Goal: Task Accomplishment & Management: Use online tool/utility

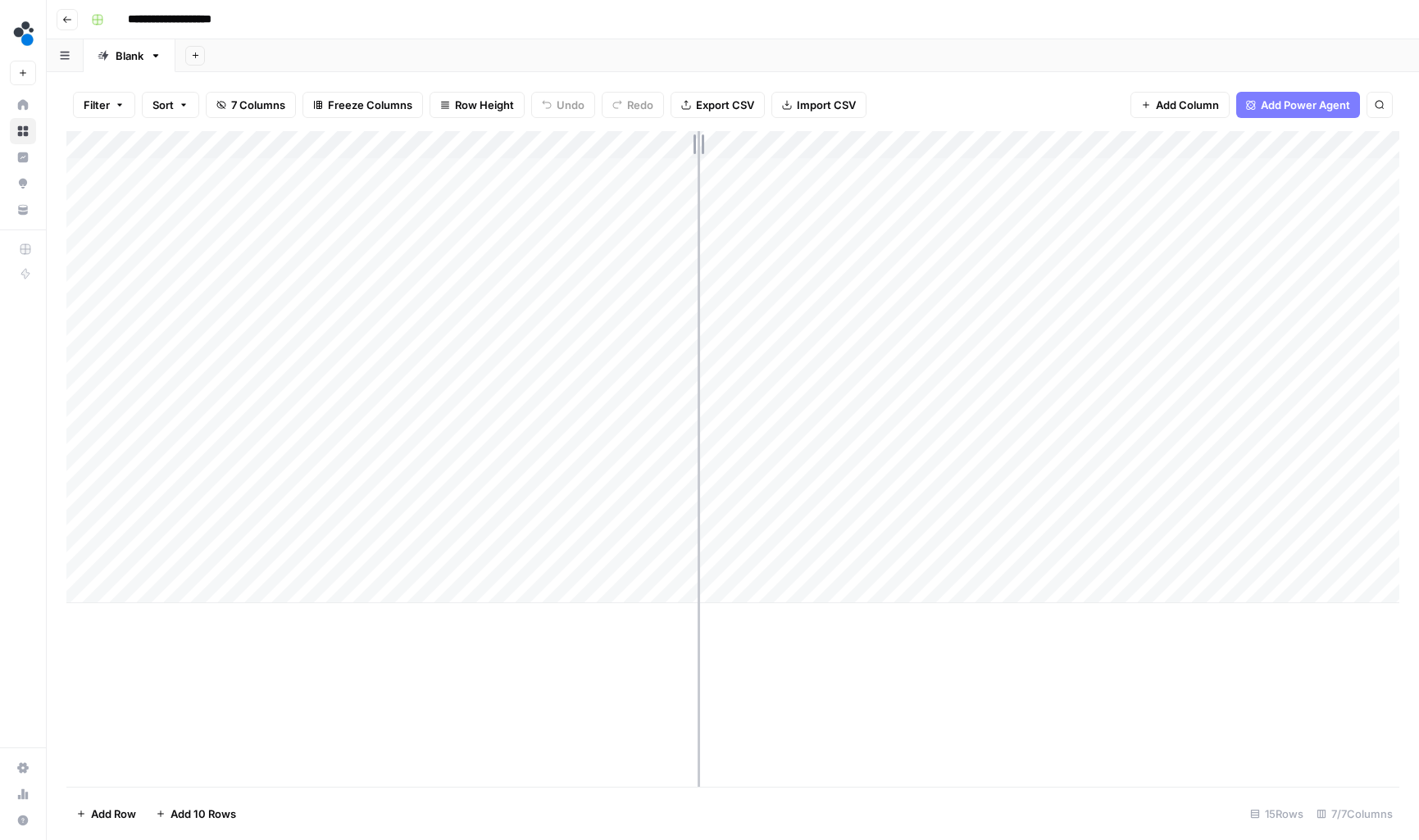
drag, startPoint x: 595, startPoint y: 142, endPoint x: 698, endPoint y: 147, distance: 103.1
click at [698, 147] on div "Add Column" at bounding box center [732, 368] width 1333 height 472
click at [649, 168] on div "Add Column" at bounding box center [732, 368] width 1333 height 472
click at [455, 705] on div "Add Column" at bounding box center [732, 459] width 1333 height 656
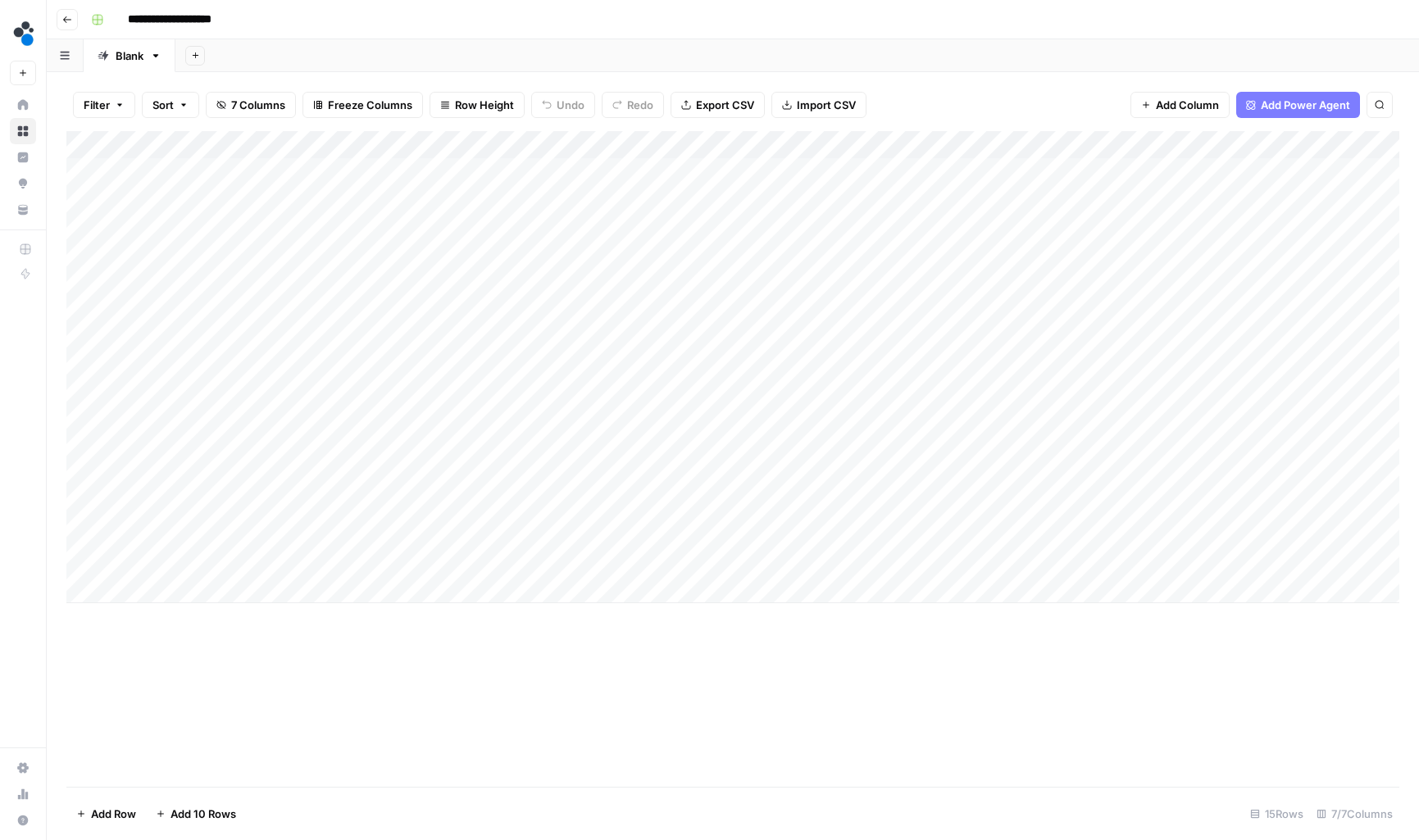
click at [887, 139] on div "Add Column" at bounding box center [732, 368] width 1333 height 472
click at [880, 139] on div at bounding box center [805, 147] width 215 height 33
drag, startPoint x: 877, startPoint y: 150, endPoint x: 866, endPoint y: 151, distance: 11.0
click at [869, 151] on div at bounding box center [805, 147] width 215 height 33
drag, startPoint x: 885, startPoint y: 91, endPoint x: 893, endPoint y: 100, distance: 12.0
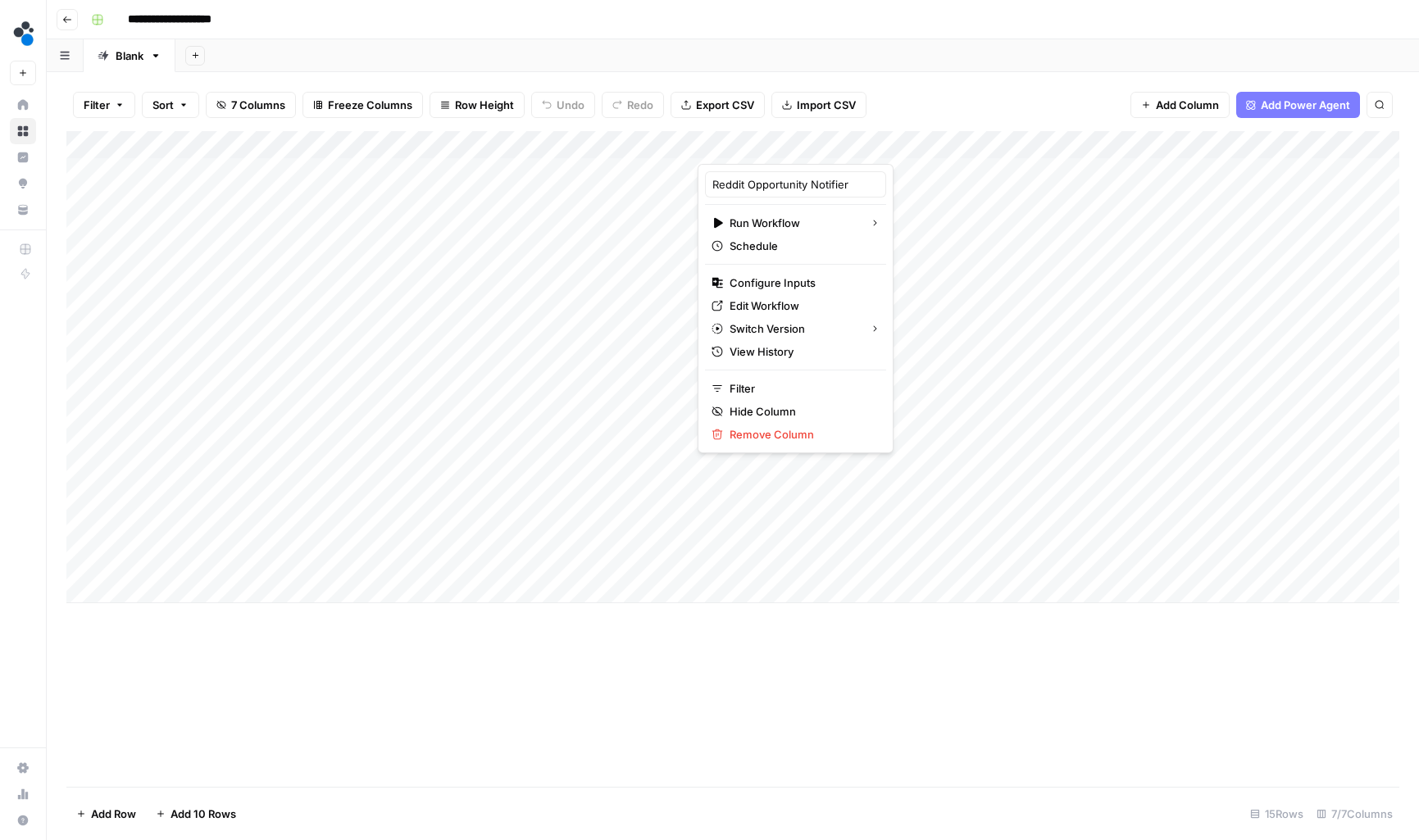
click at [888, 95] on div "Filter Sort 7 Columns Freeze Columns Row Height Undo Redo Export CSV Import CSV…" at bounding box center [732, 105] width 1333 height 53
click at [881, 146] on div "Add Column" at bounding box center [732, 368] width 1333 height 472
click at [741, 309] on span "Edit Workflow" at bounding box center [801, 306] width 143 height 17
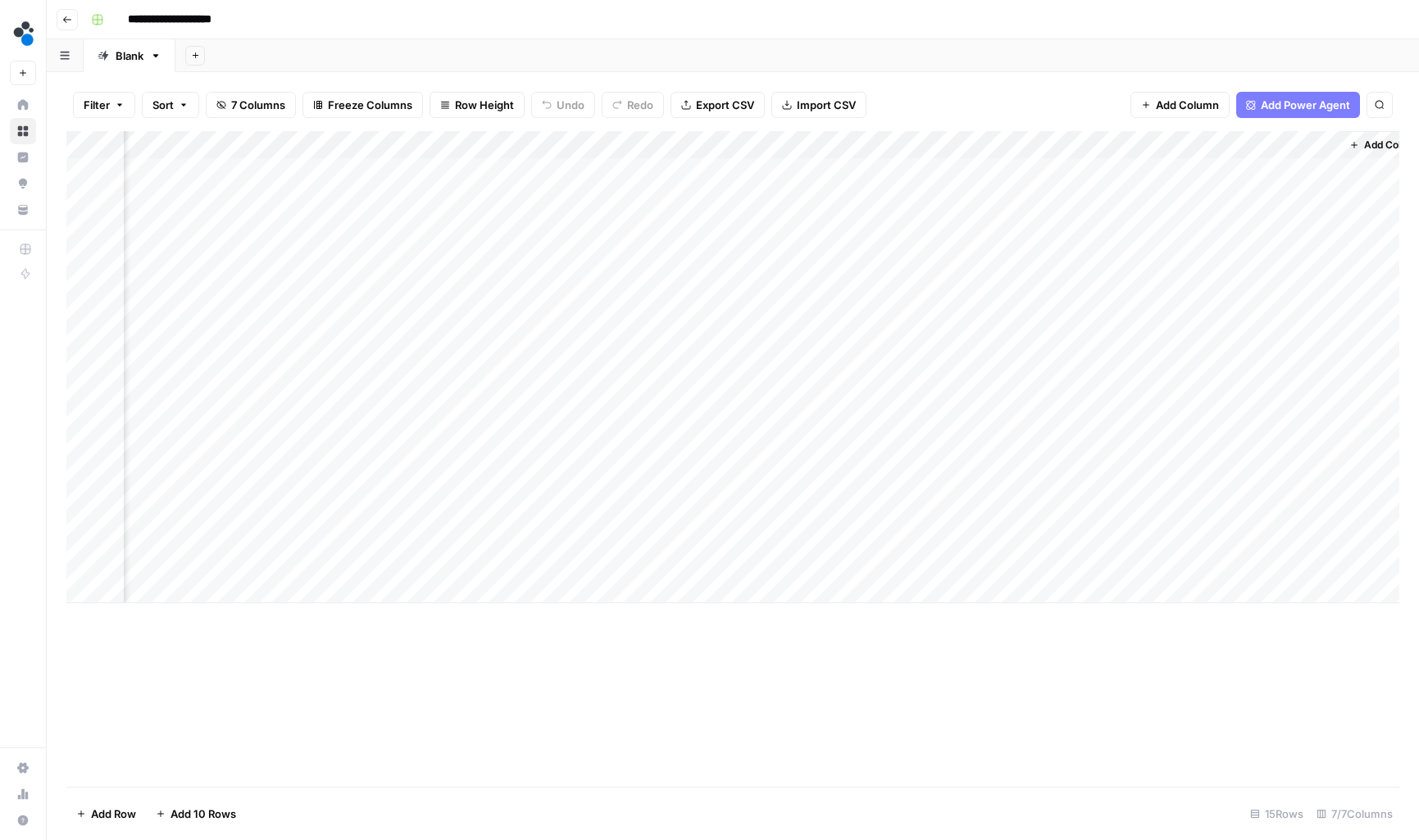
scroll to position [0, 195]
click at [686, 137] on div "Add Column" at bounding box center [732, 368] width 1333 height 472
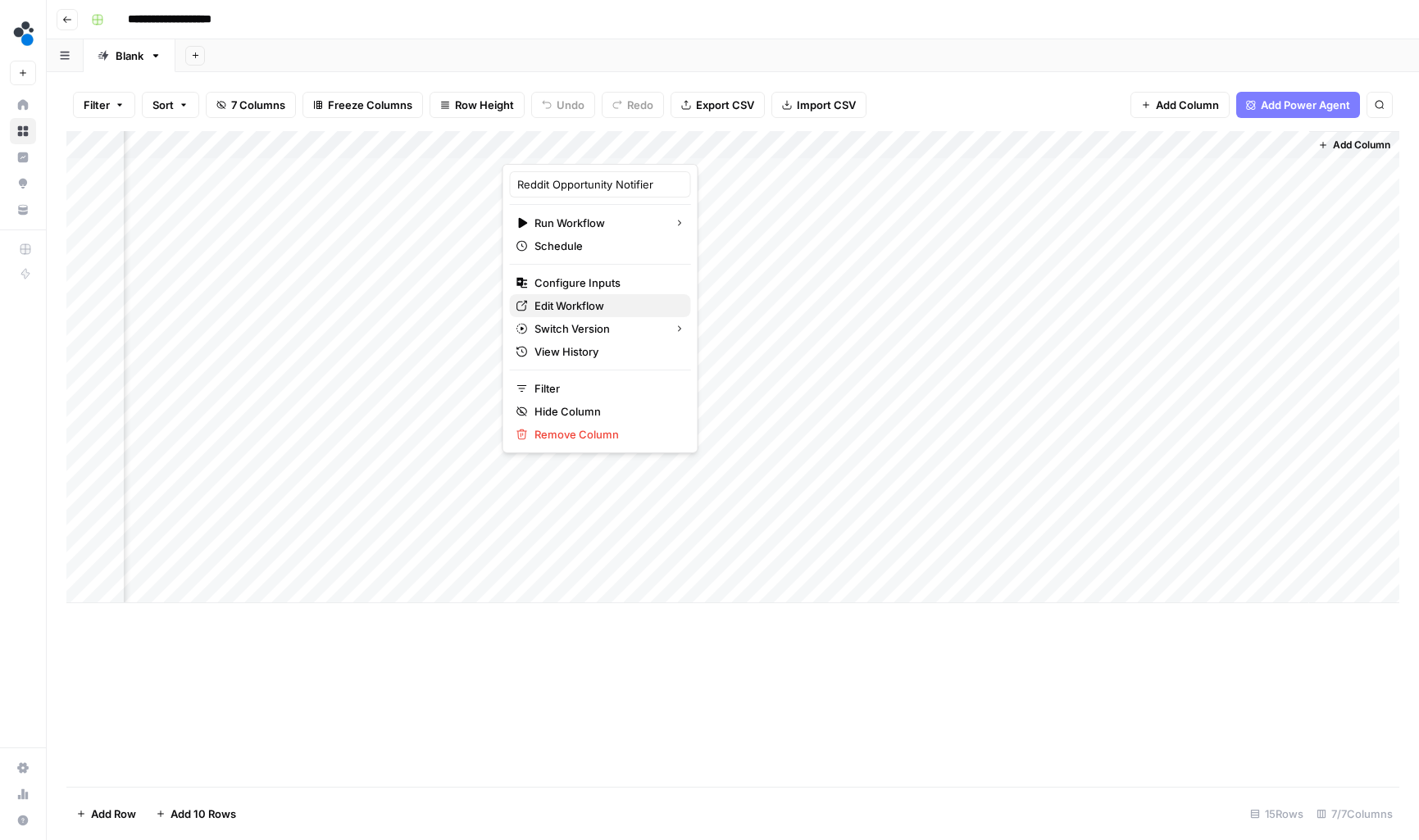
click at [569, 301] on span "Edit Workflow" at bounding box center [606, 306] width 143 height 17
click at [565, 170] on div "Add Column" at bounding box center [732, 368] width 1333 height 472
click at [564, 175] on div "Add Column" at bounding box center [732, 368] width 1333 height 472
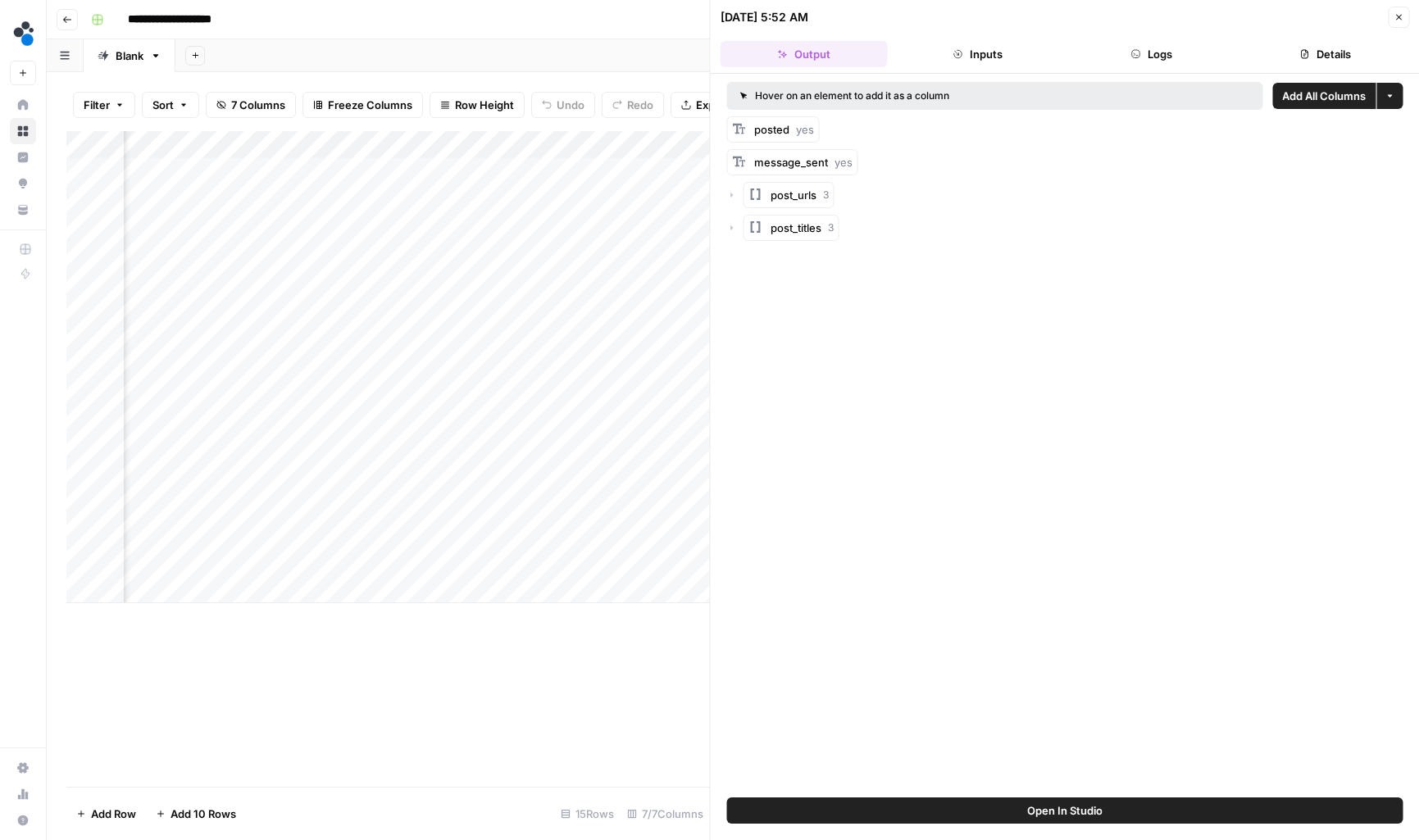
click at [1138, 54] on icon "button" at bounding box center [1136, 54] width 10 height 10
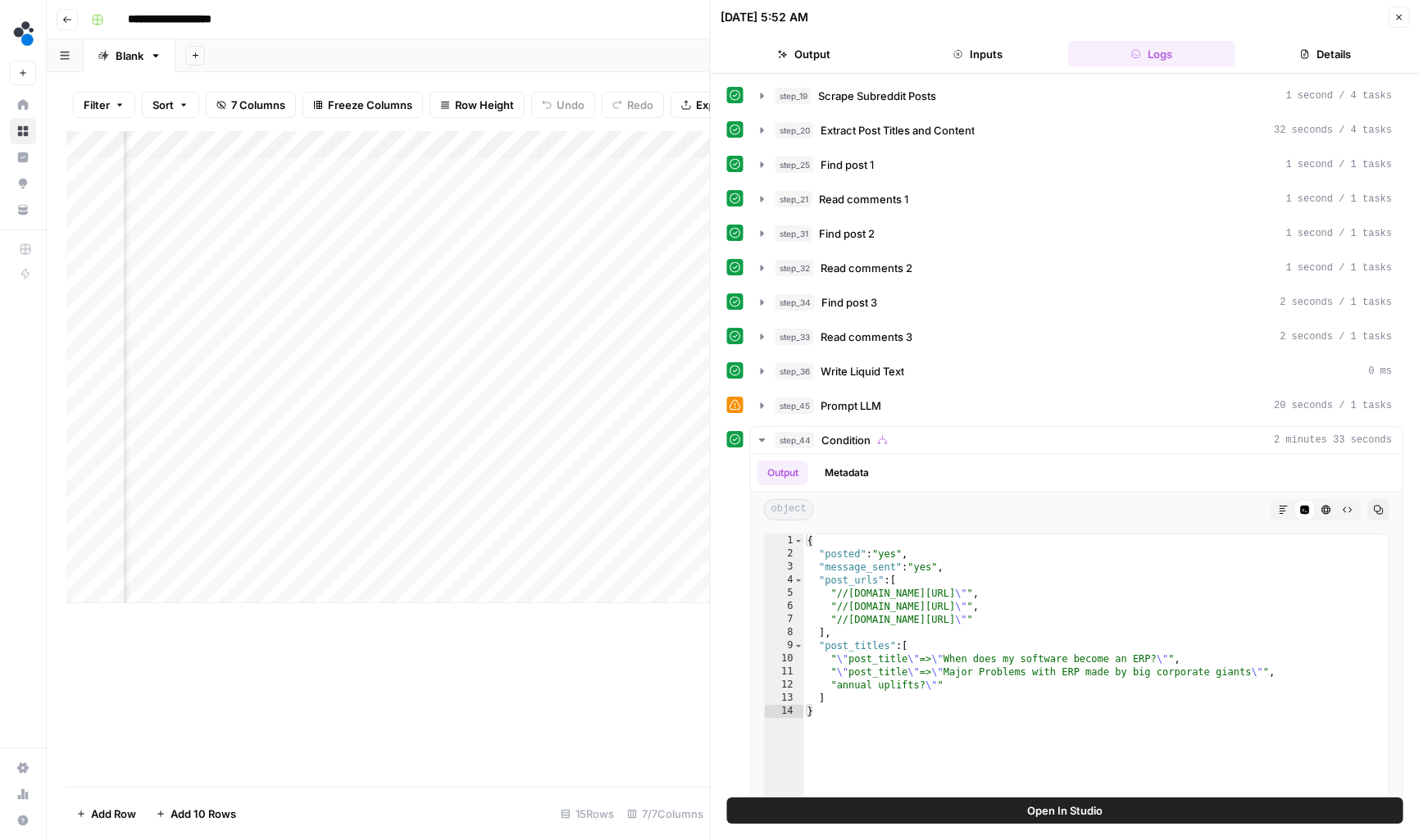
click at [1298, 49] on button "Details" at bounding box center [1326, 54] width 168 height 26
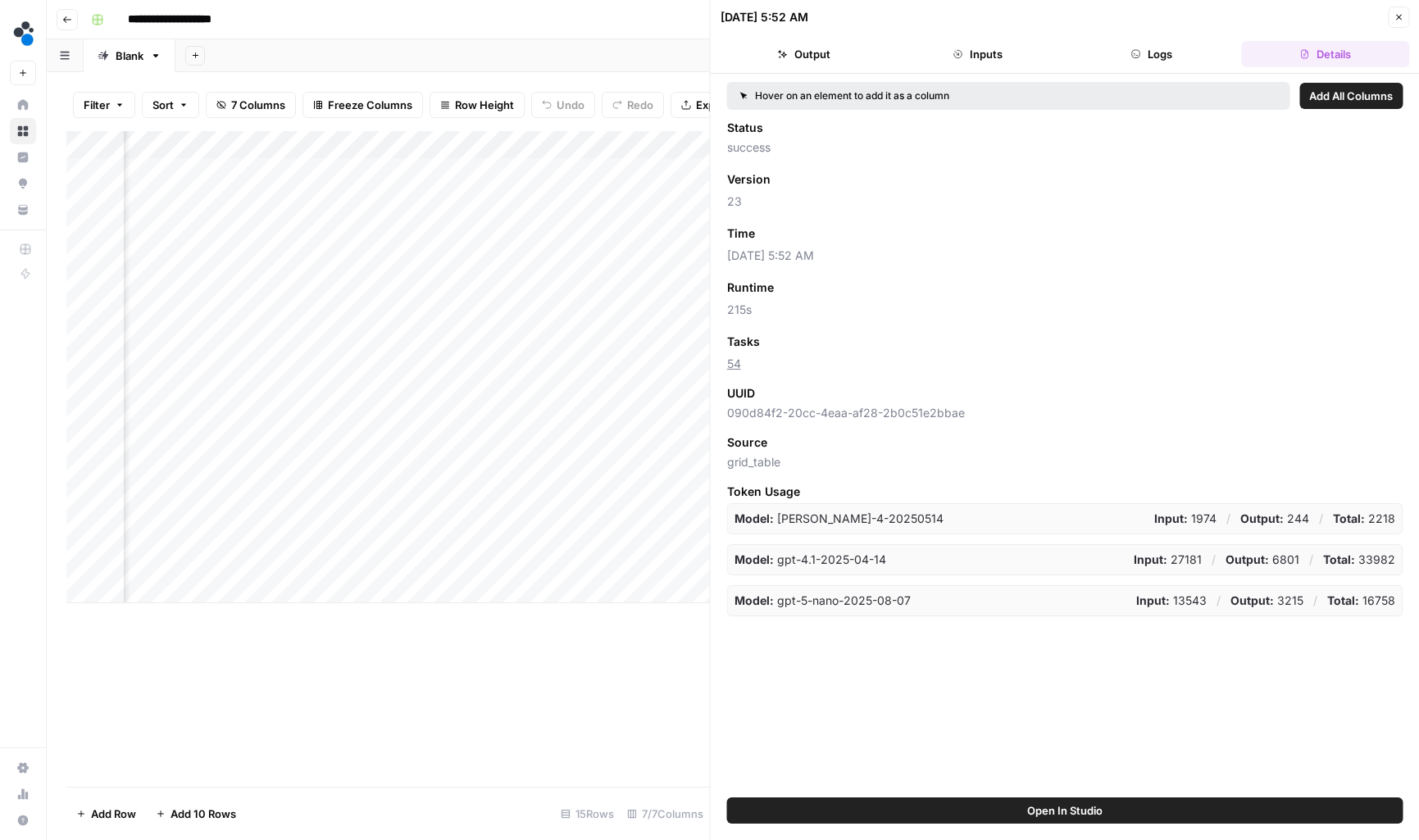
click at [1400, 19] on icon "button" at bounding box center [1399, 18] width 6 height 6
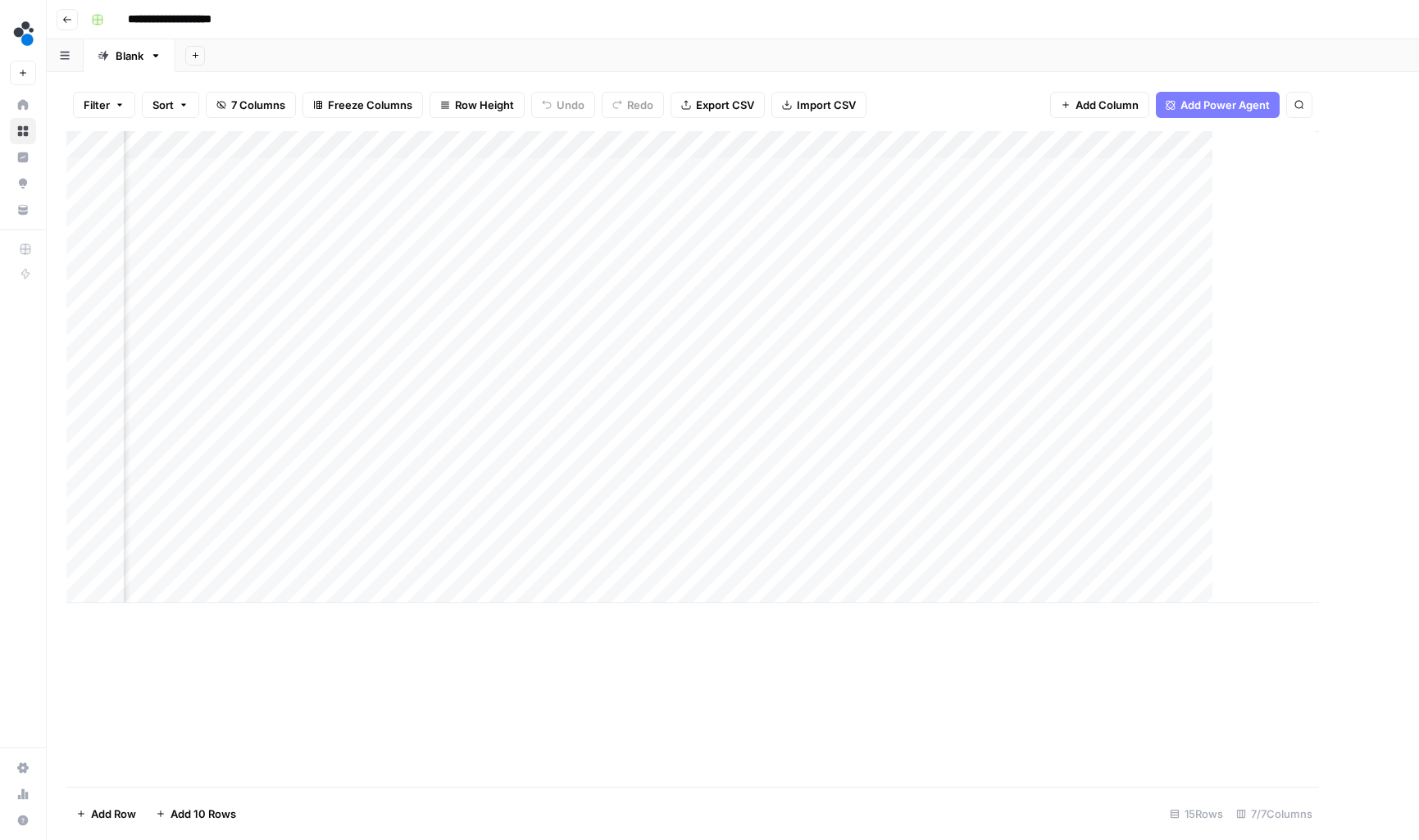
scroll to position [0, 175]
click at [702, 144] on div "Add Column" at bounding box center [732, 368] width 1333 height 472
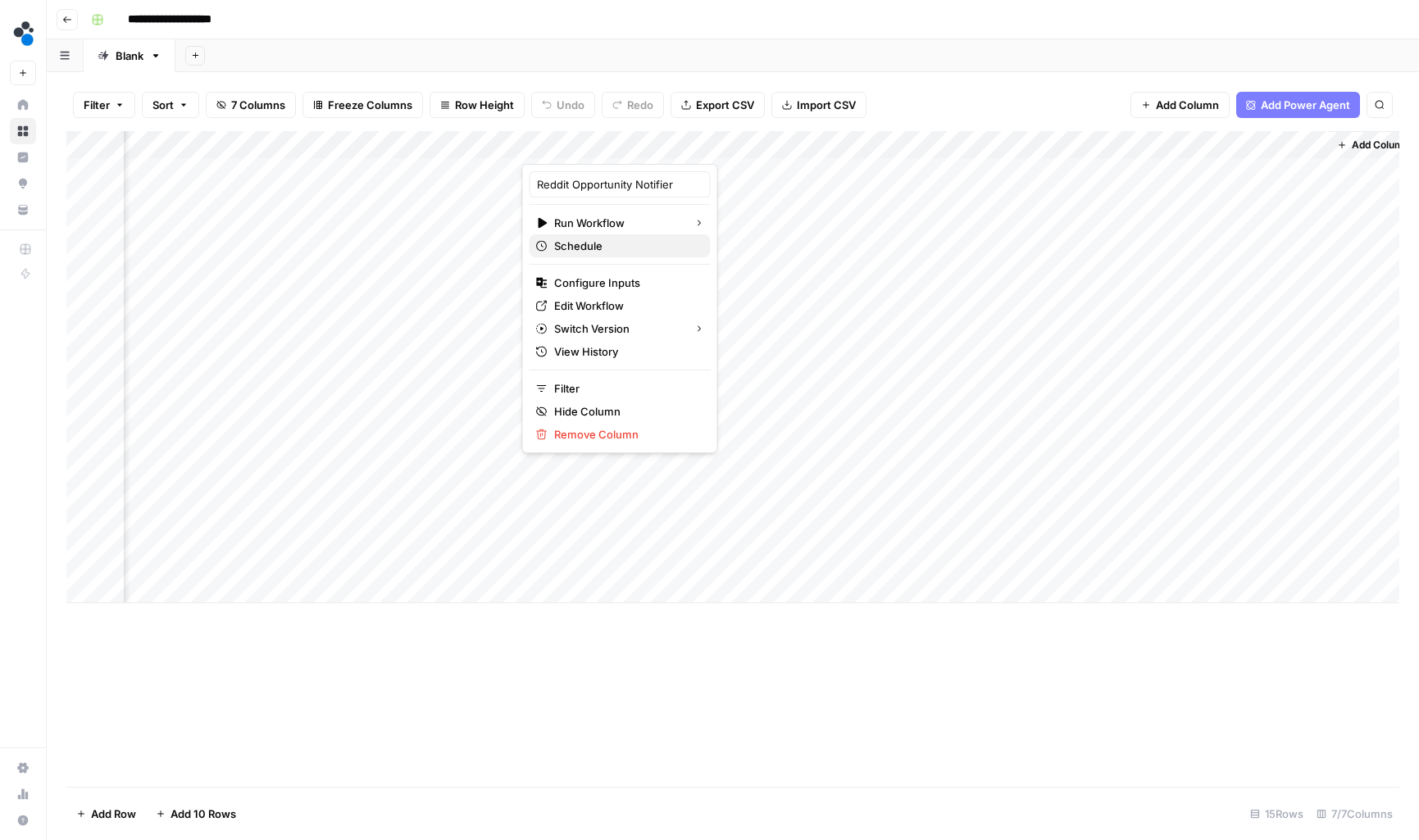
click at [586, 254] on button "Schedule" at bounding box center [620, 245] width 181 height 23
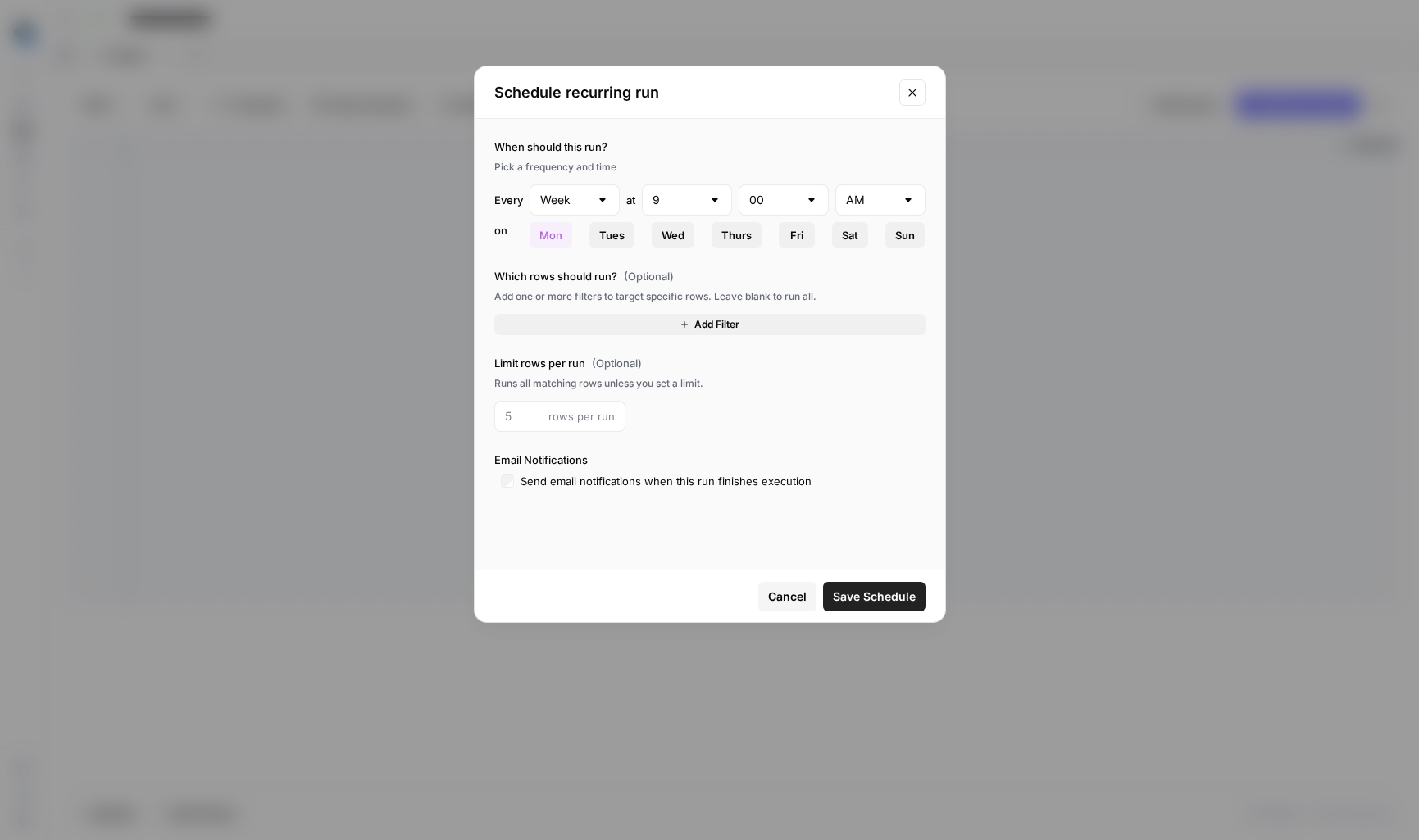
type input "Day"
type input "3"
type input "PM"
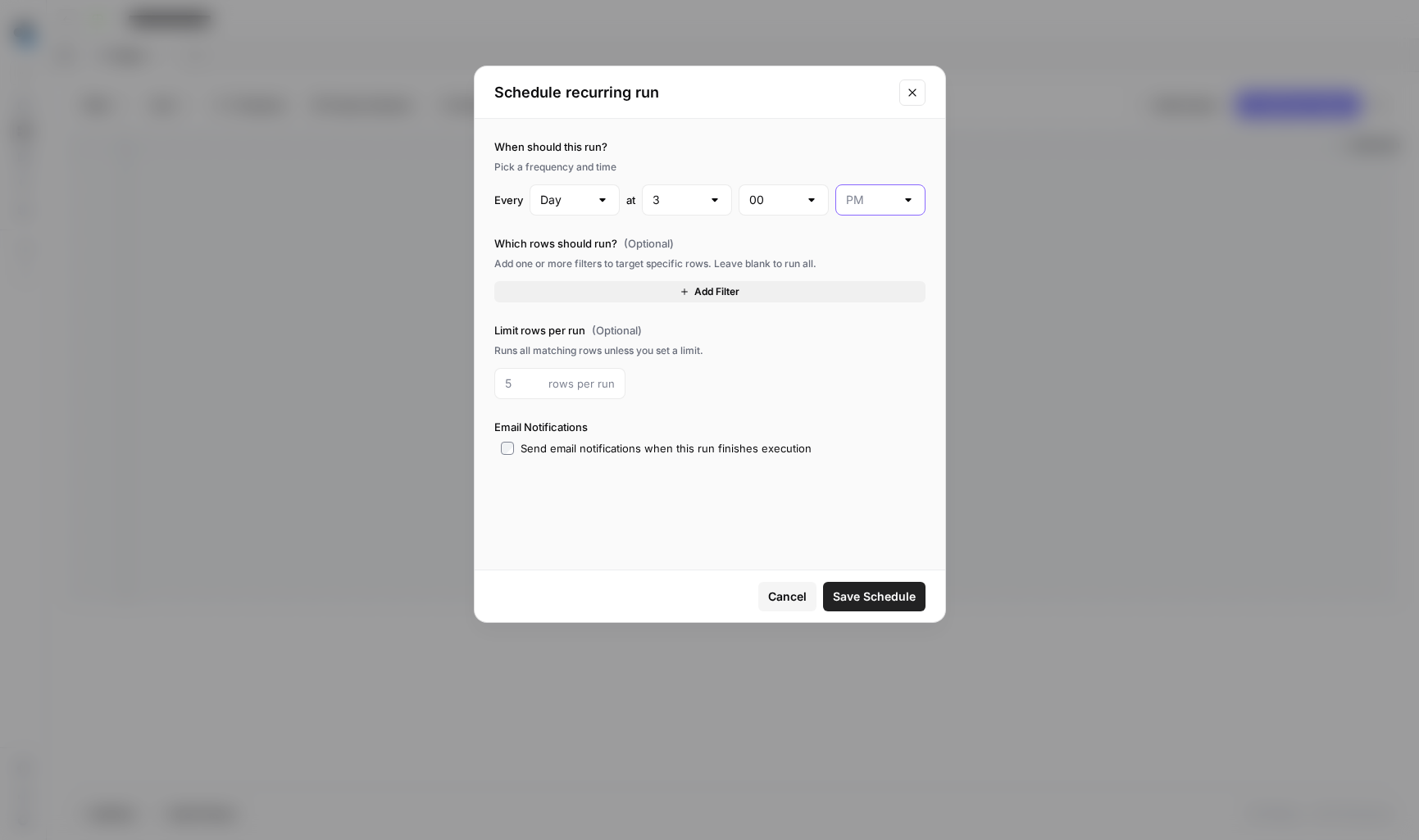
click at [879, 198] on input "text" at bounding box center [870, 200] width 49 height 17
click at [864, 235] on span "AM" at bounding box center [877, 241] width 56 height 17
type input "AM"
click at [715, 210] on div "3" at bounding box center [687, 199] width 90 height 31
click at [681, 376] on span "6" at bounding box center [684, 379] width 56 height 17
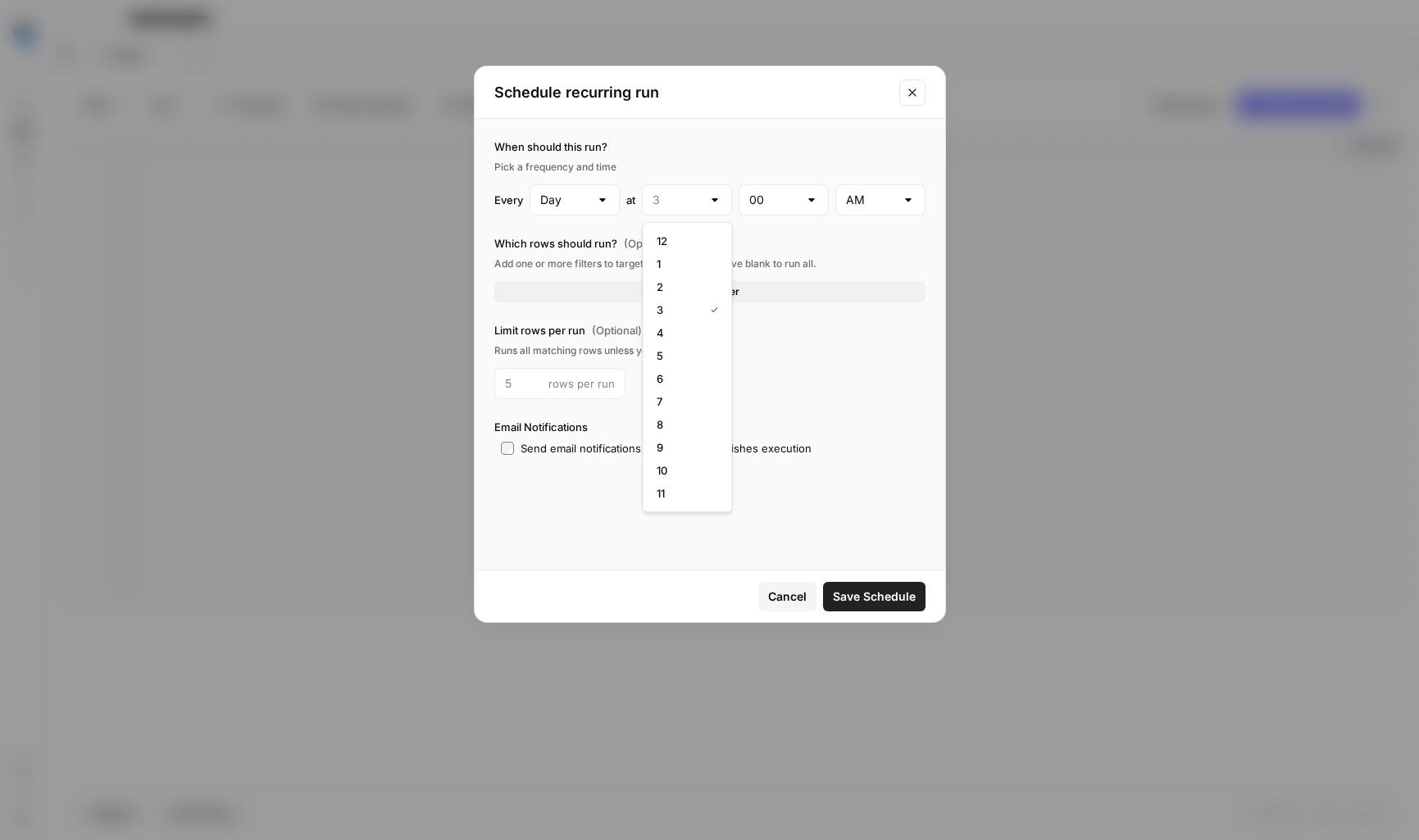
type input "6"
click at [881, 594] on span "Save Schedule" at bounding box center [874, 597] width 83 height 17
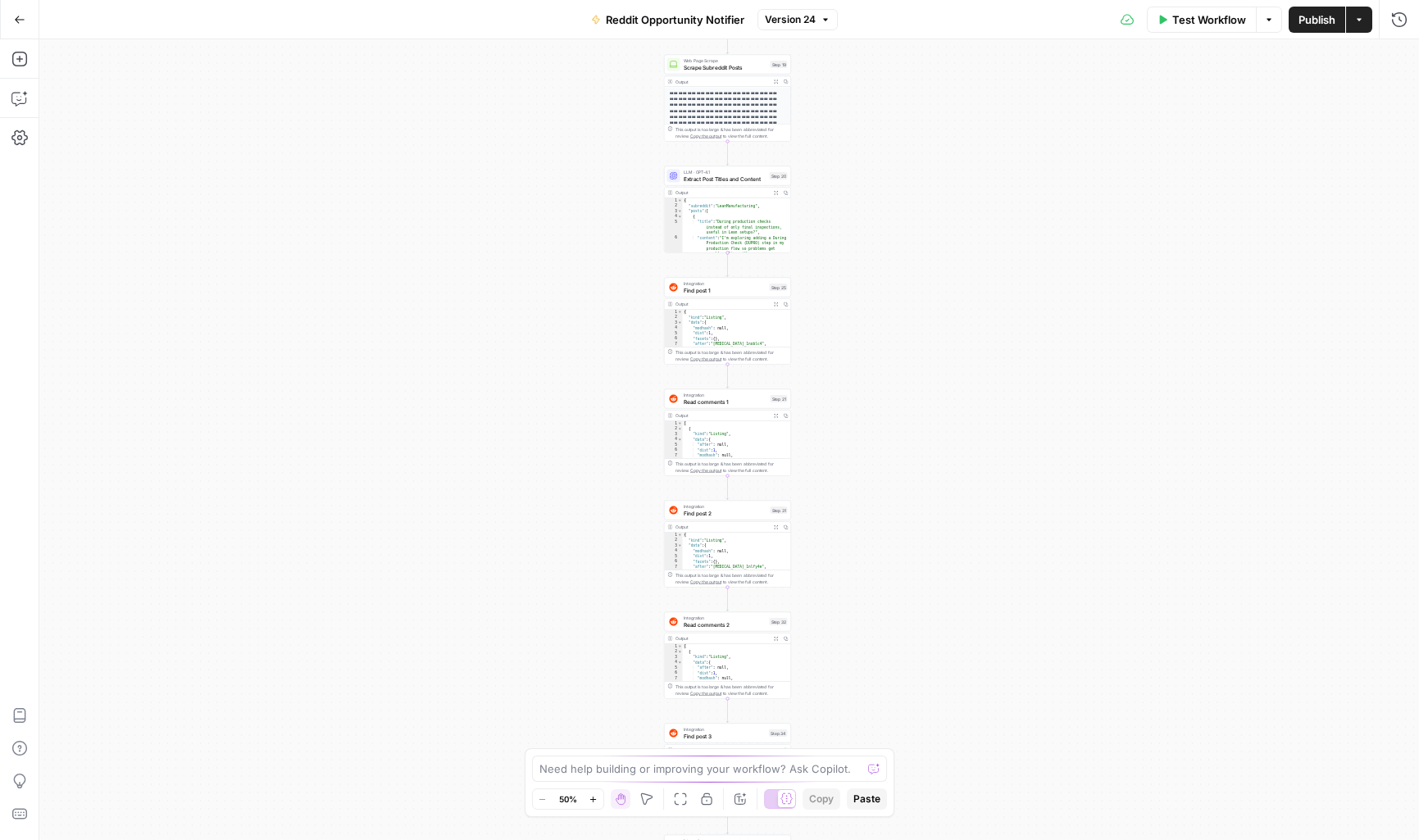
drag, startPoint x: 874, startPoint y: 154, endPoint x: 872, endPoint y: 548, distance: 394.0
click at [872, 548] on div "true false Workflow Set Inputs Inputs Web Page Scrape Scrape Subreddit Posts St…" at bounding box center [729, 440] width 1380 height 801
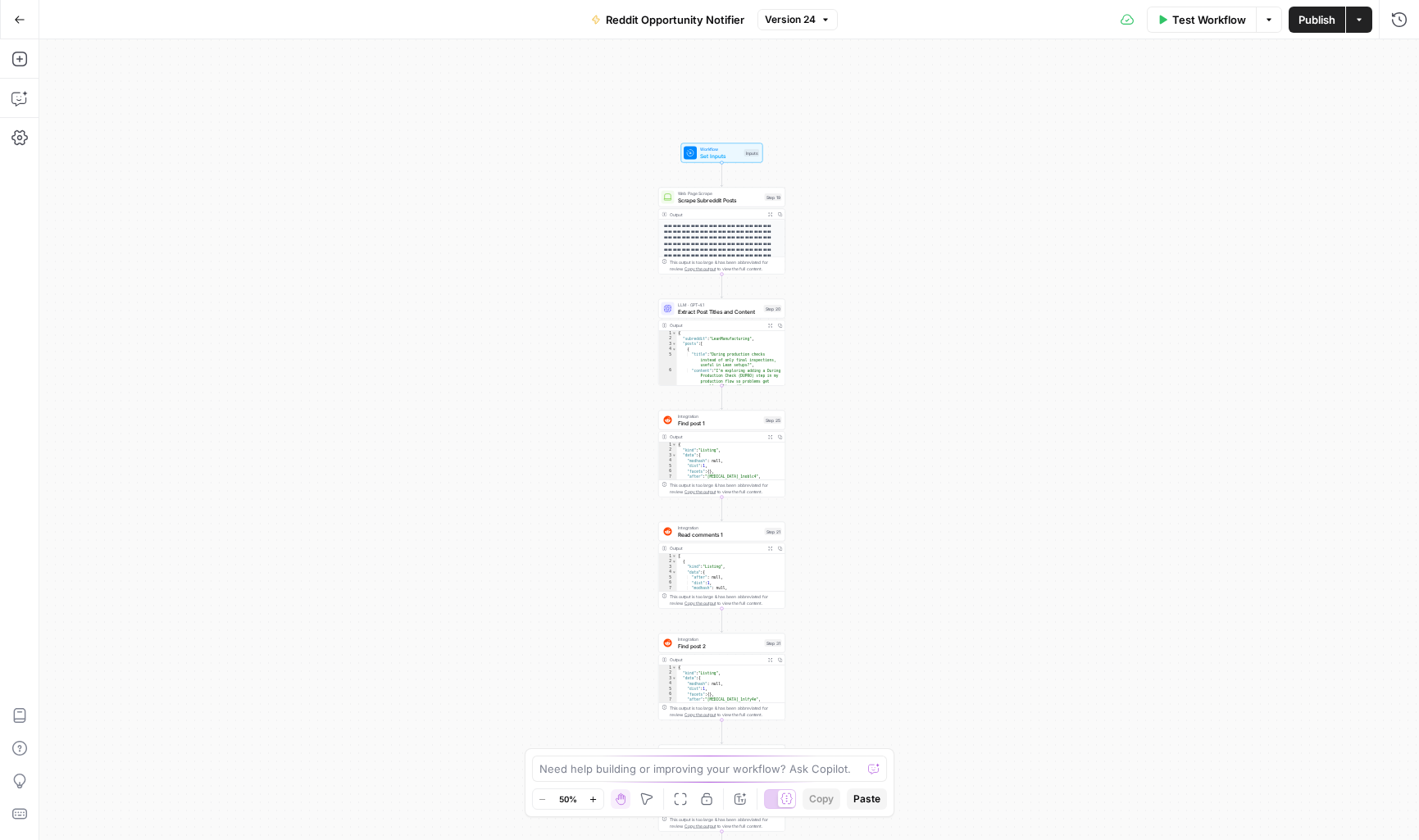
drag, startPoint x: 910, startPoint y: 228, endPoint x: 894, endPoint y: 415, distance: 187.7
click at [894, 415] on div "true false Workflow Set Inputs Inputs Web Page Scrape Scrape Subreddit Posts St…" at bounding box center [729, 440] width 1380 height 801
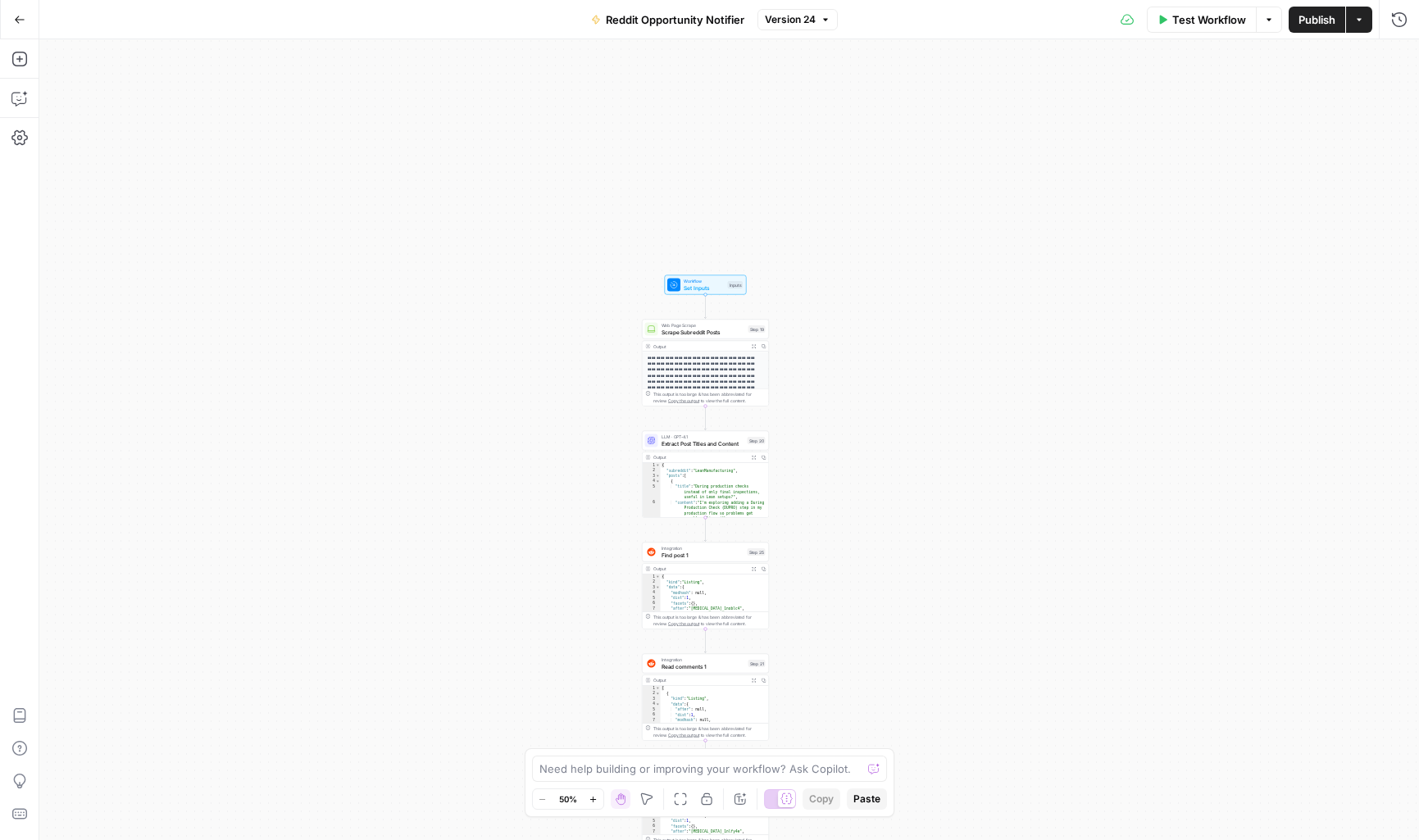
drag, startPoint x: 822, startPoint y: 475, endPoint x: 823, endPoint y: 410, distance: 65.0
click at [823, 410] on div "true false Workflow Set Inputs Inputs Web Page Scrape Scrape Subreddit Posts St…" at bounding box center [729, 440] width 1380 height 801
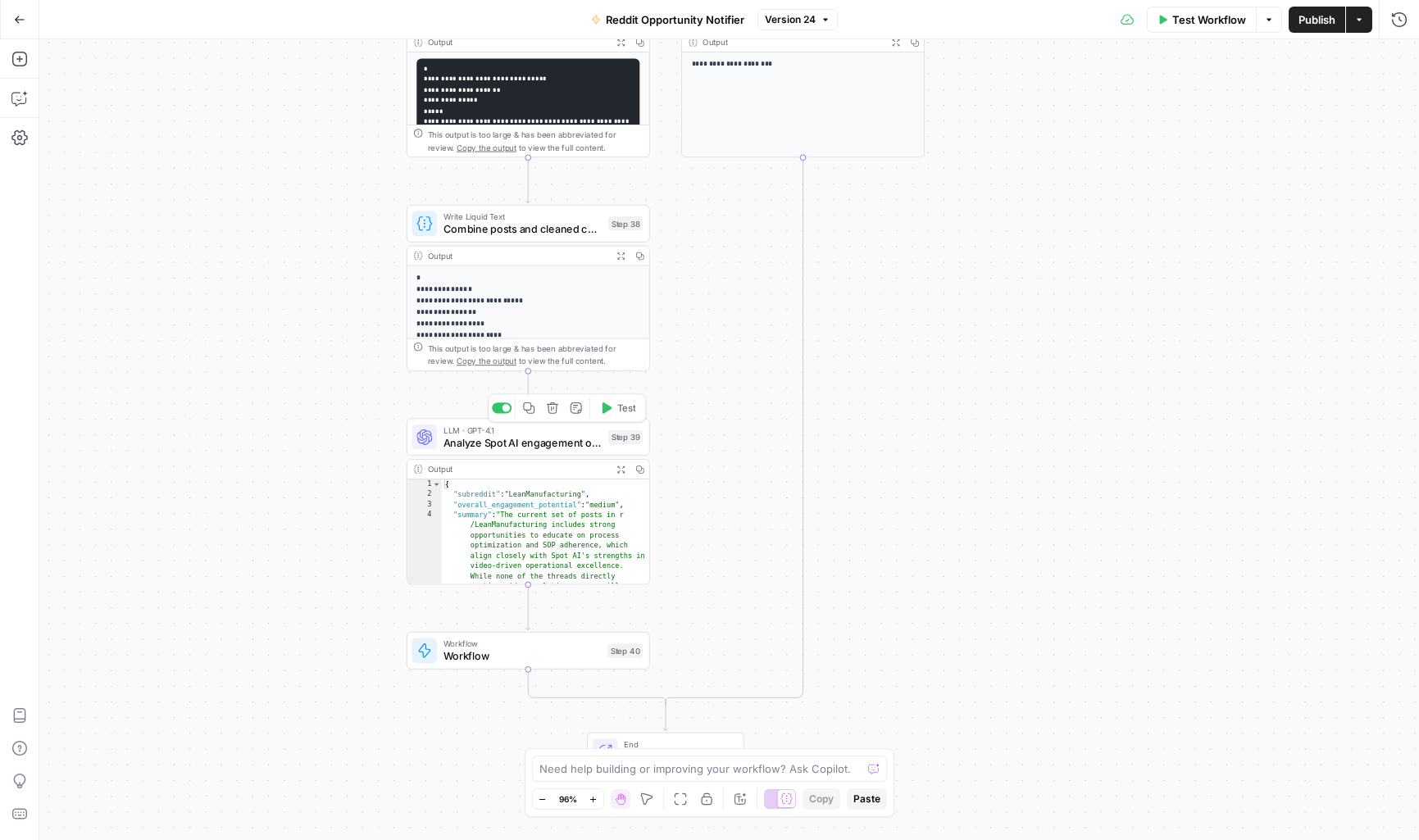
click at [533, 444] on span "Analyze Spot AI engagement opportunities" at bounding box center [523, 442] width 159 height 16
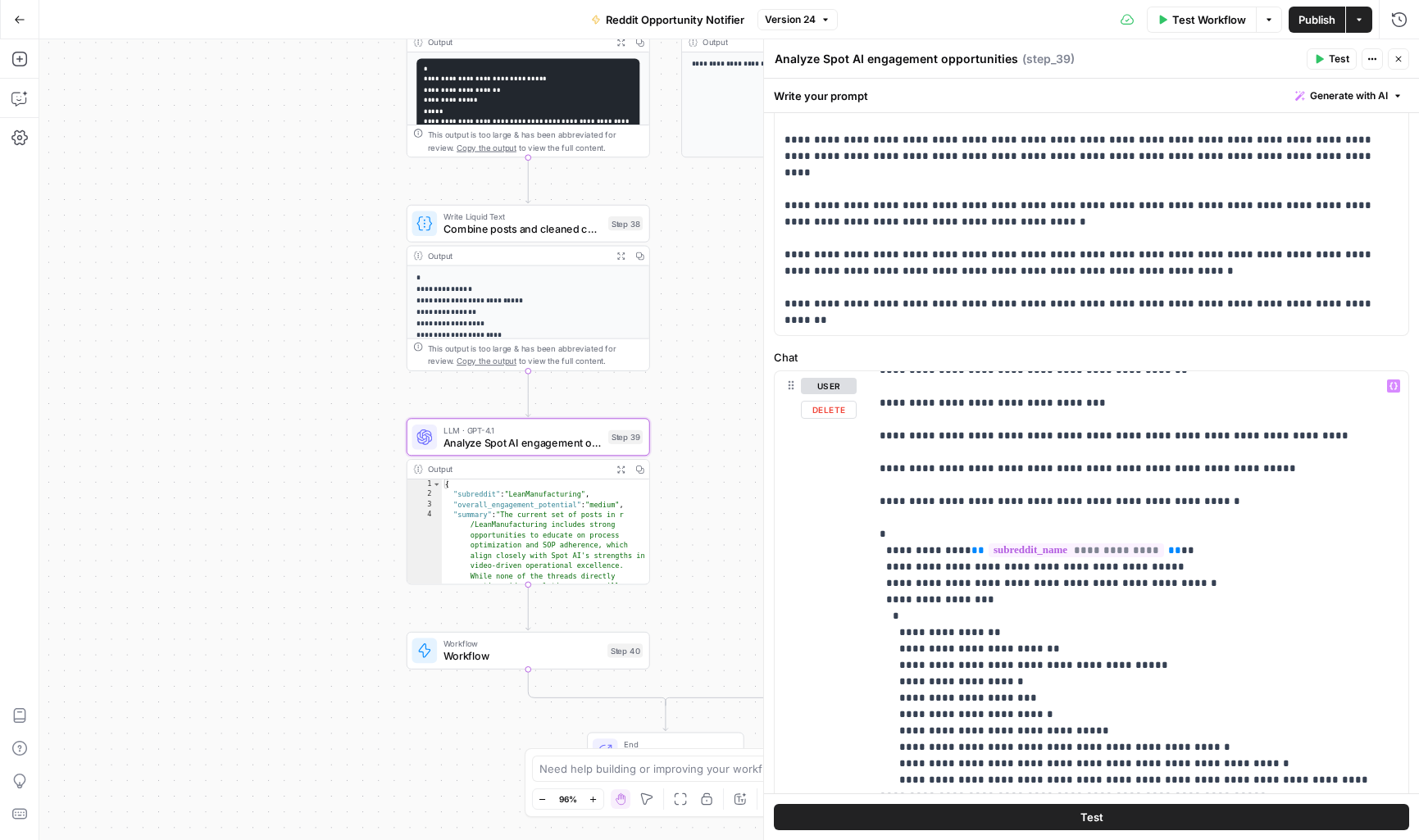
scroll to position [2066, 0]
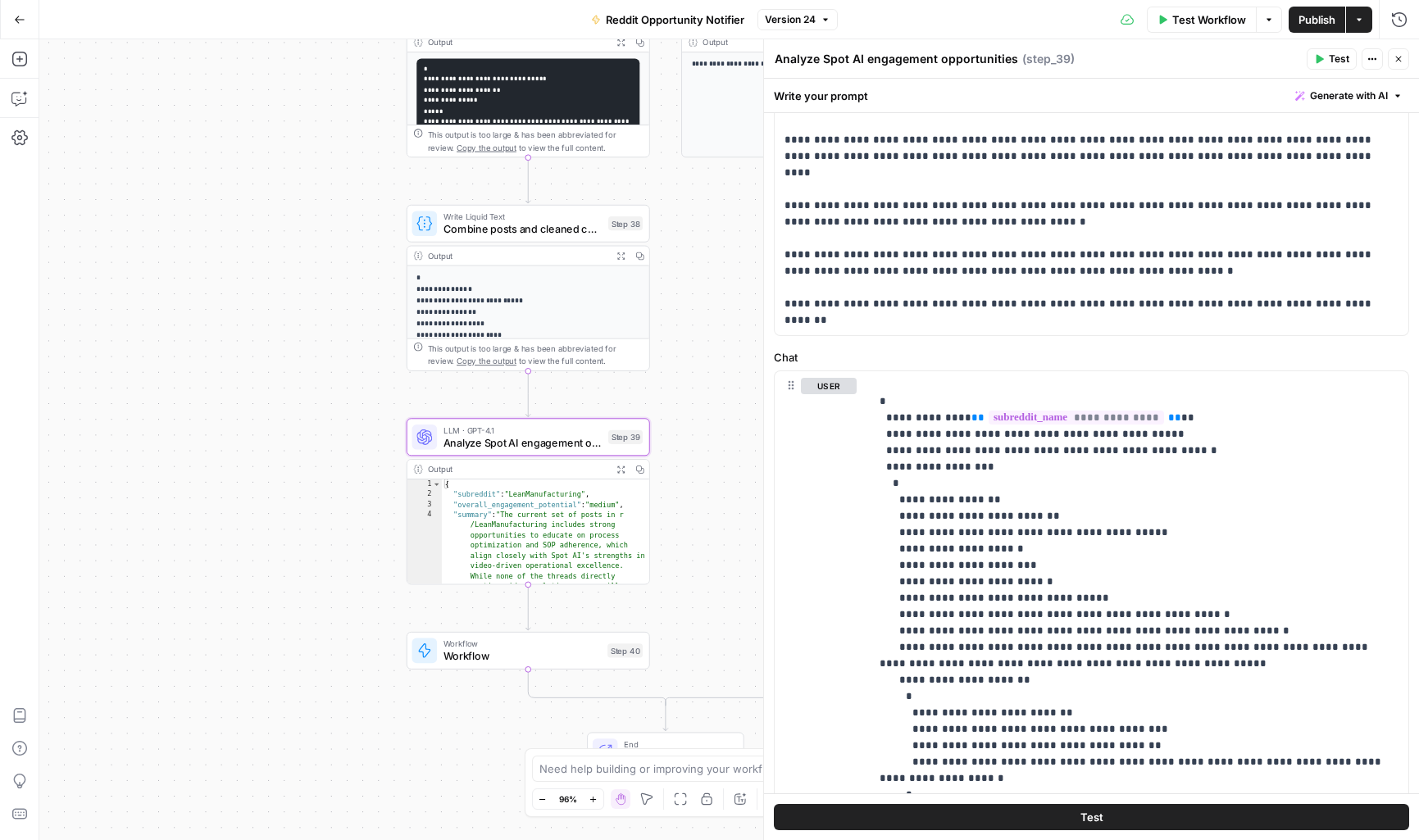
click at [1400, 59] on icon "button" at bounding box center [1399, 59] width 10 height 10
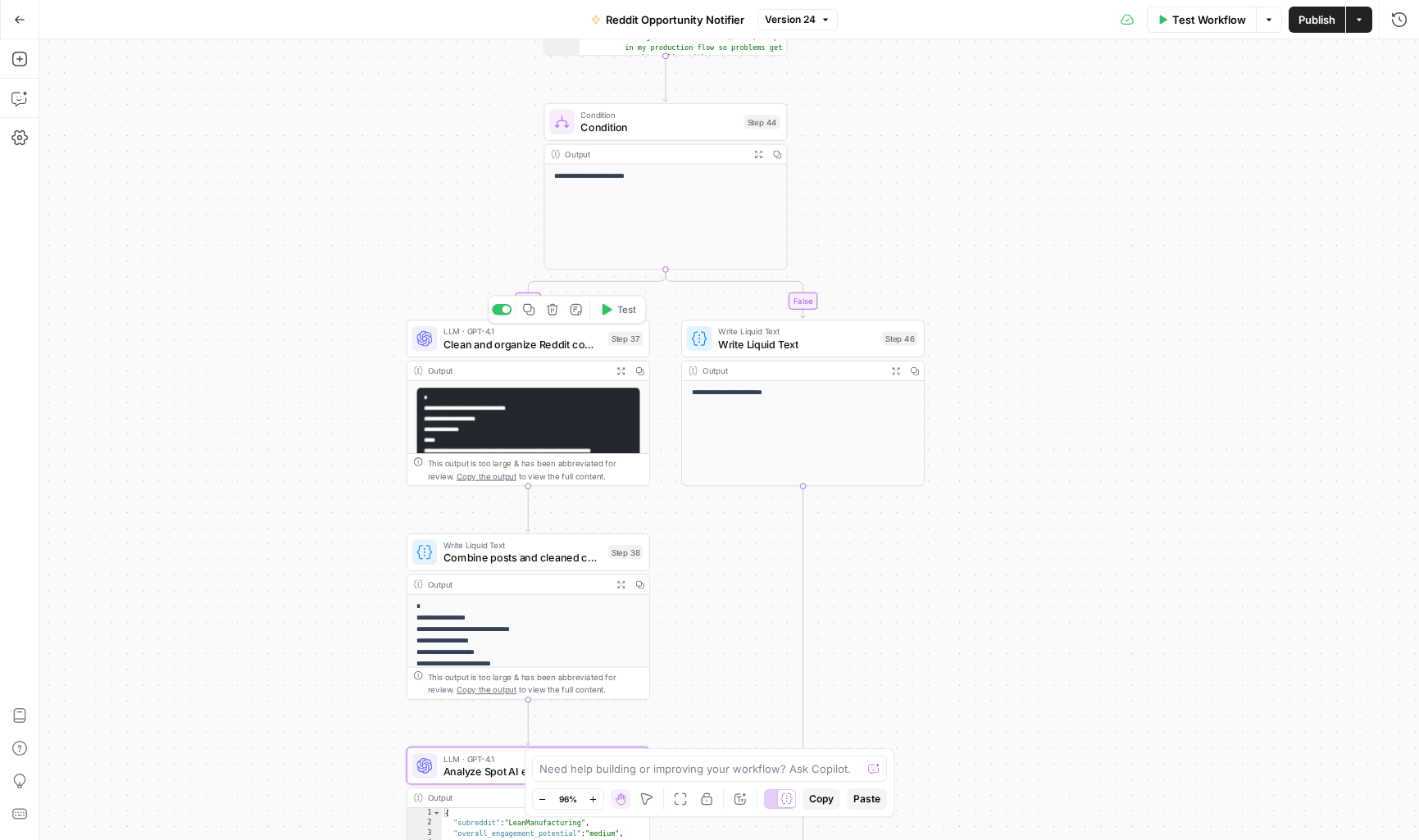
click at [518, 331] on span "LLM · GPT-4.1" at bounding box center [523, 332] width 159 height 13
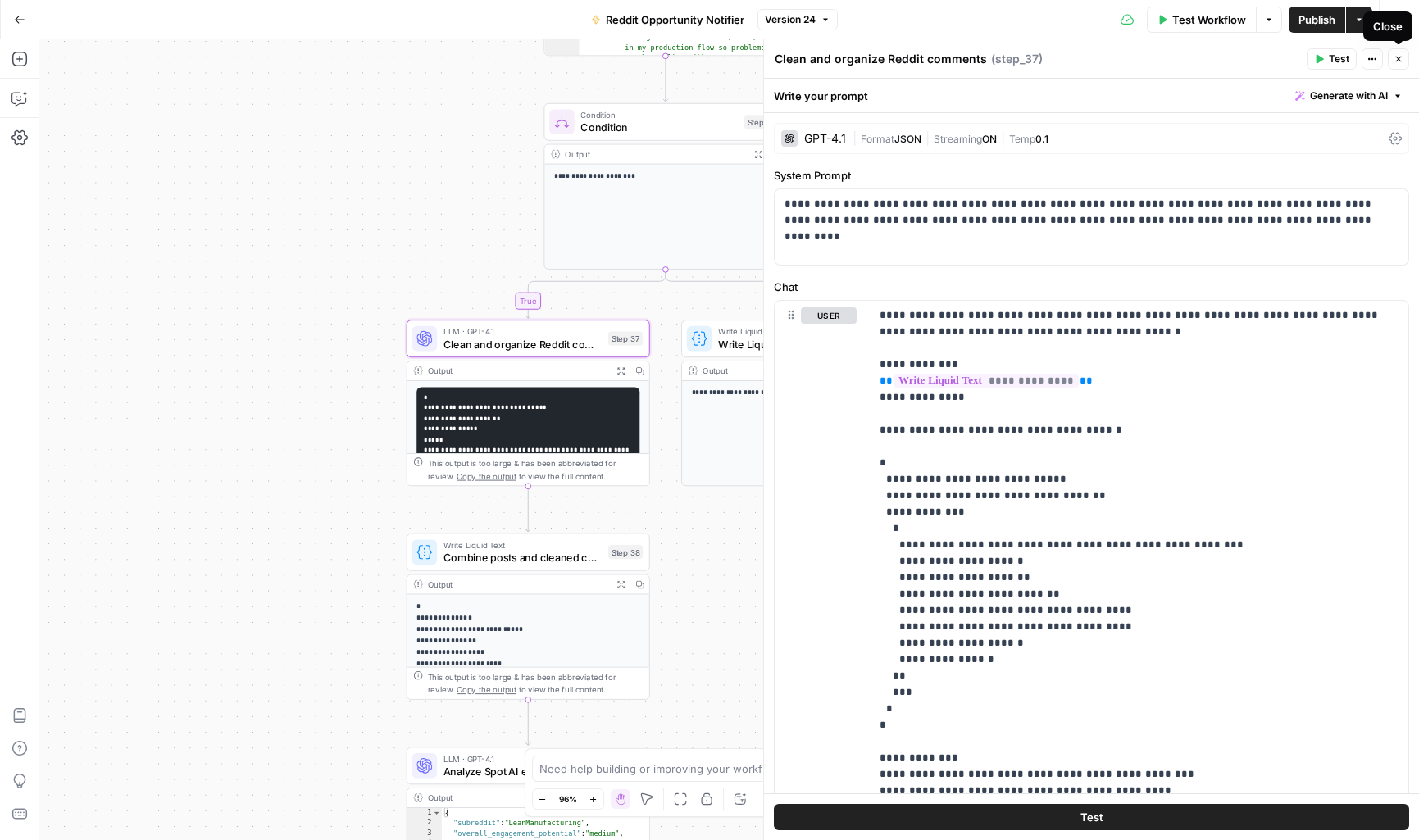
click at [1395, 55] on icon "button" at bounding box center [1399, 59] width 10 height 10
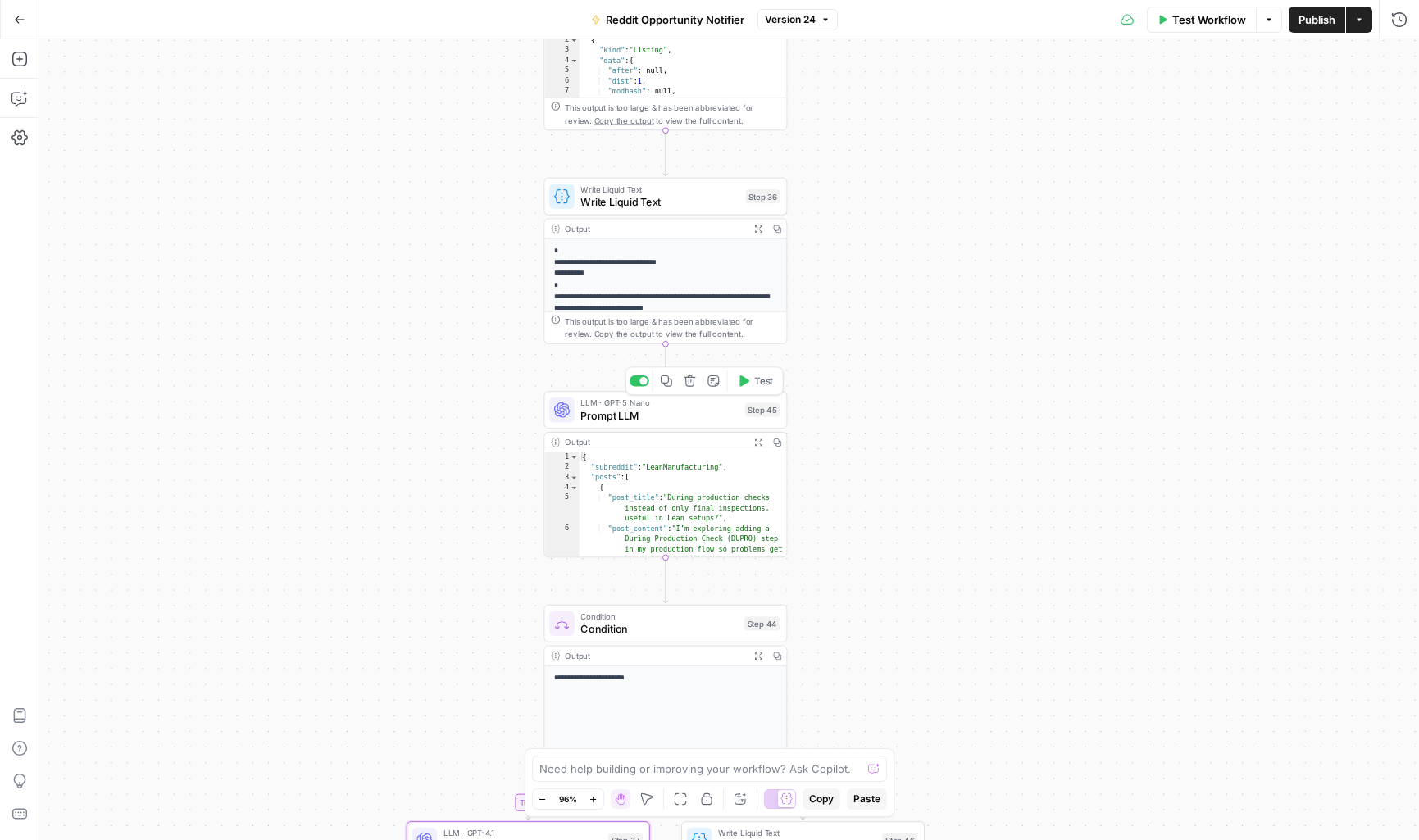
click at [648, 410] on span "Prompt LLM" at bounding box center [659, 415] width 158 height 16
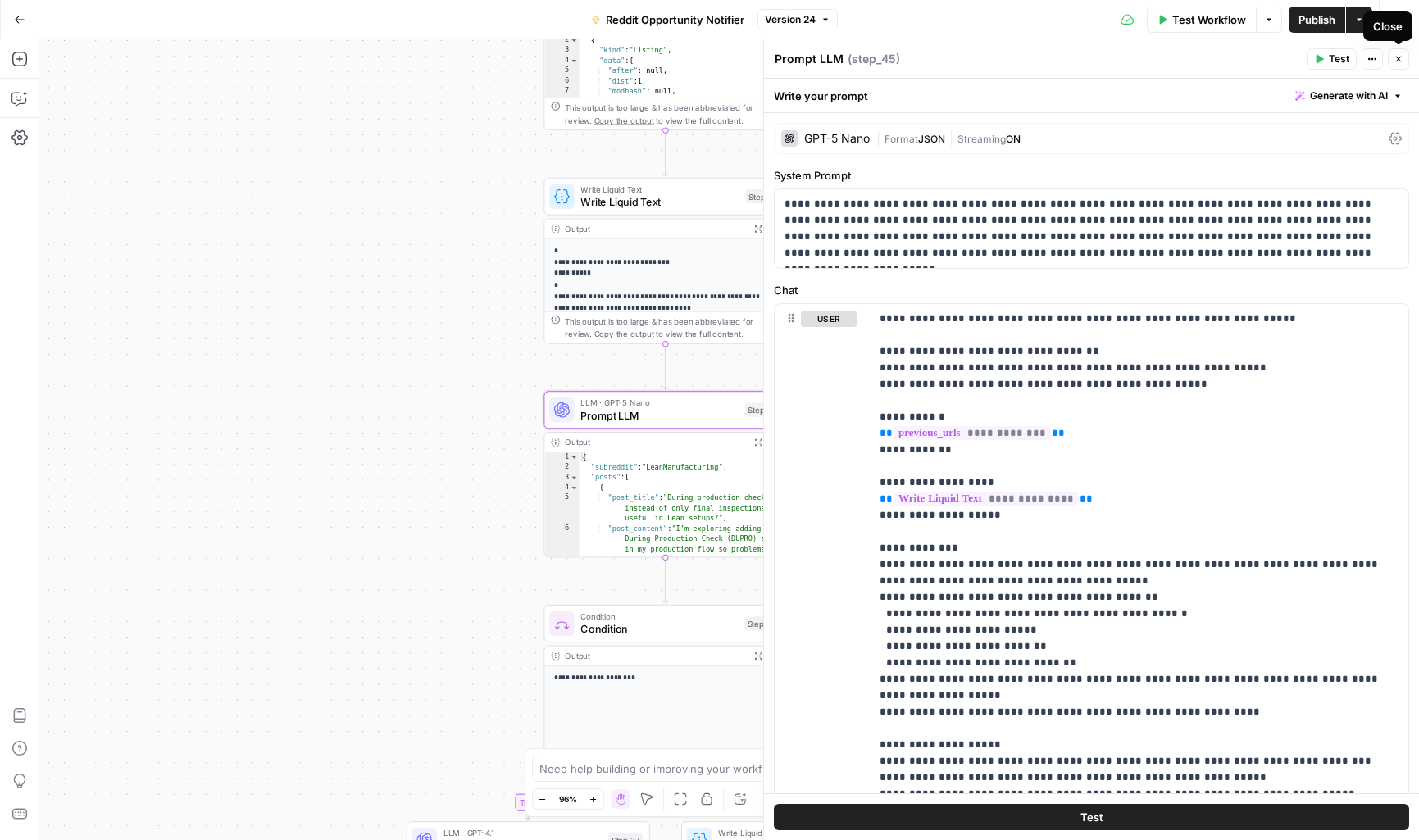
click at [1401, 60] on icon "button" at bounding box center [1399, 59] width 10 height 10
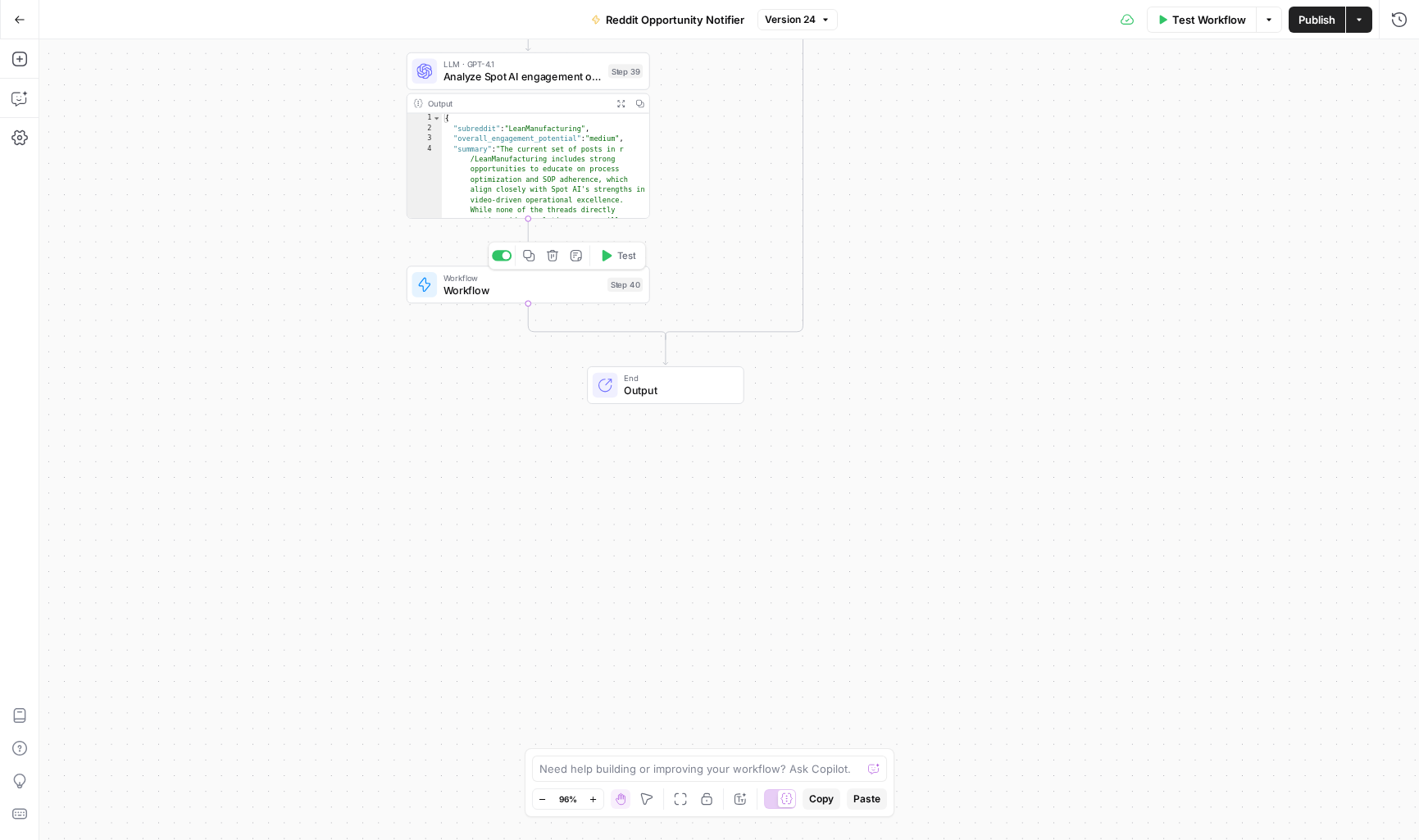
click at [544, 278] on span "Workflow" at bounding box center [522, 277] width 158 height 13
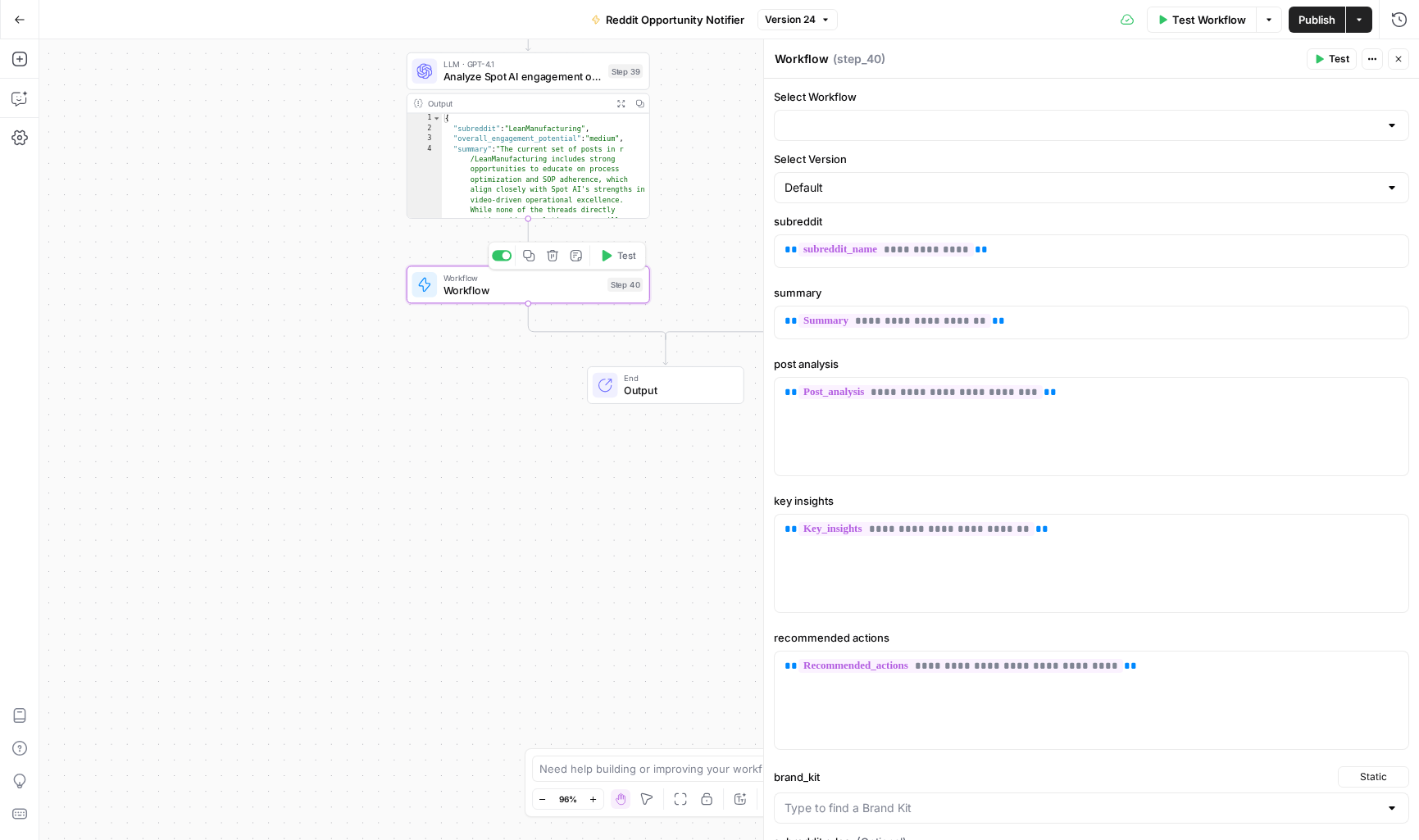
type input "Spot AI v3"
type input "Notify about engagement - reddit"
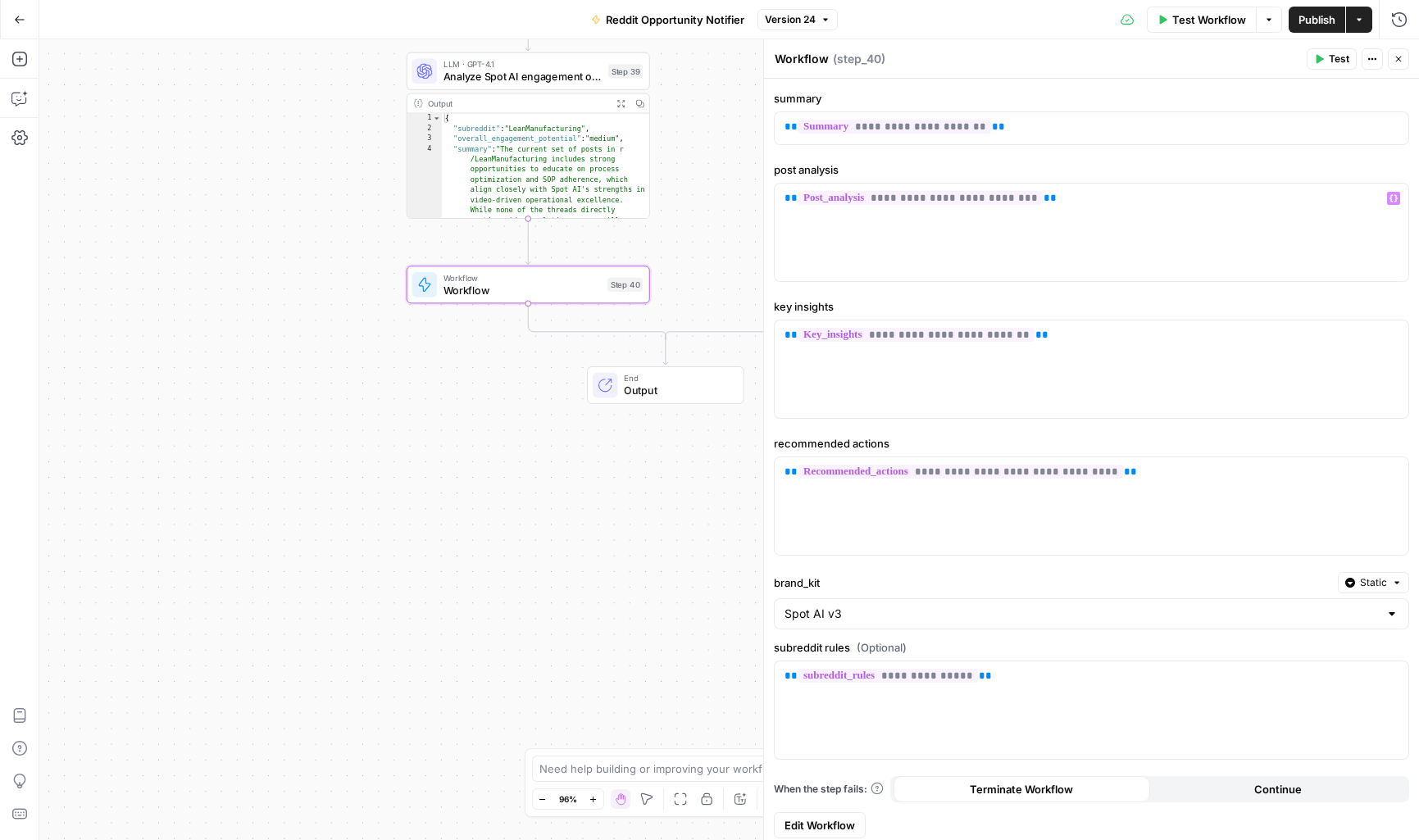
scroll to position [0, 0]
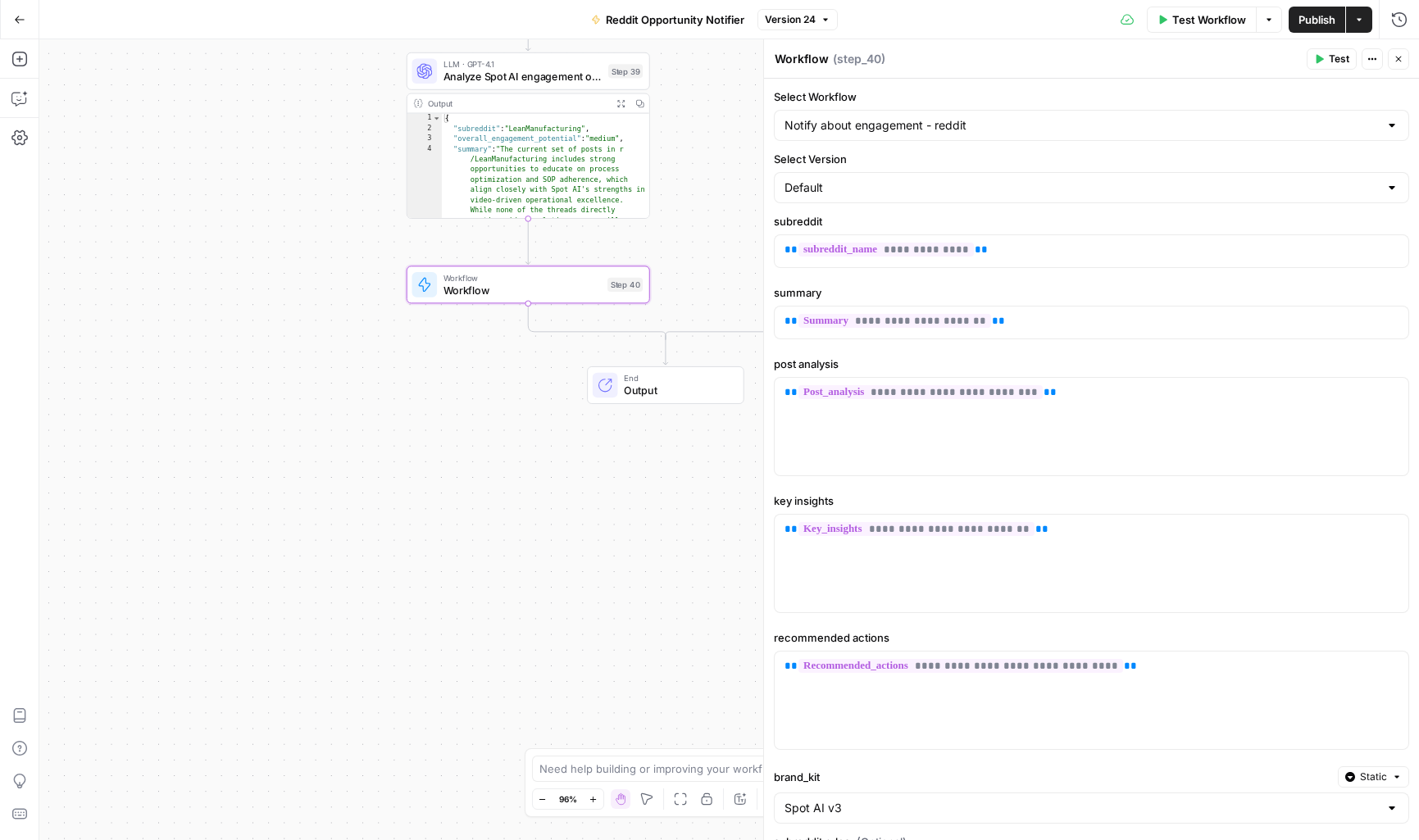
click at [1402, 59] on span "Close" at bounding box center [1402, 59] width 1 height 1
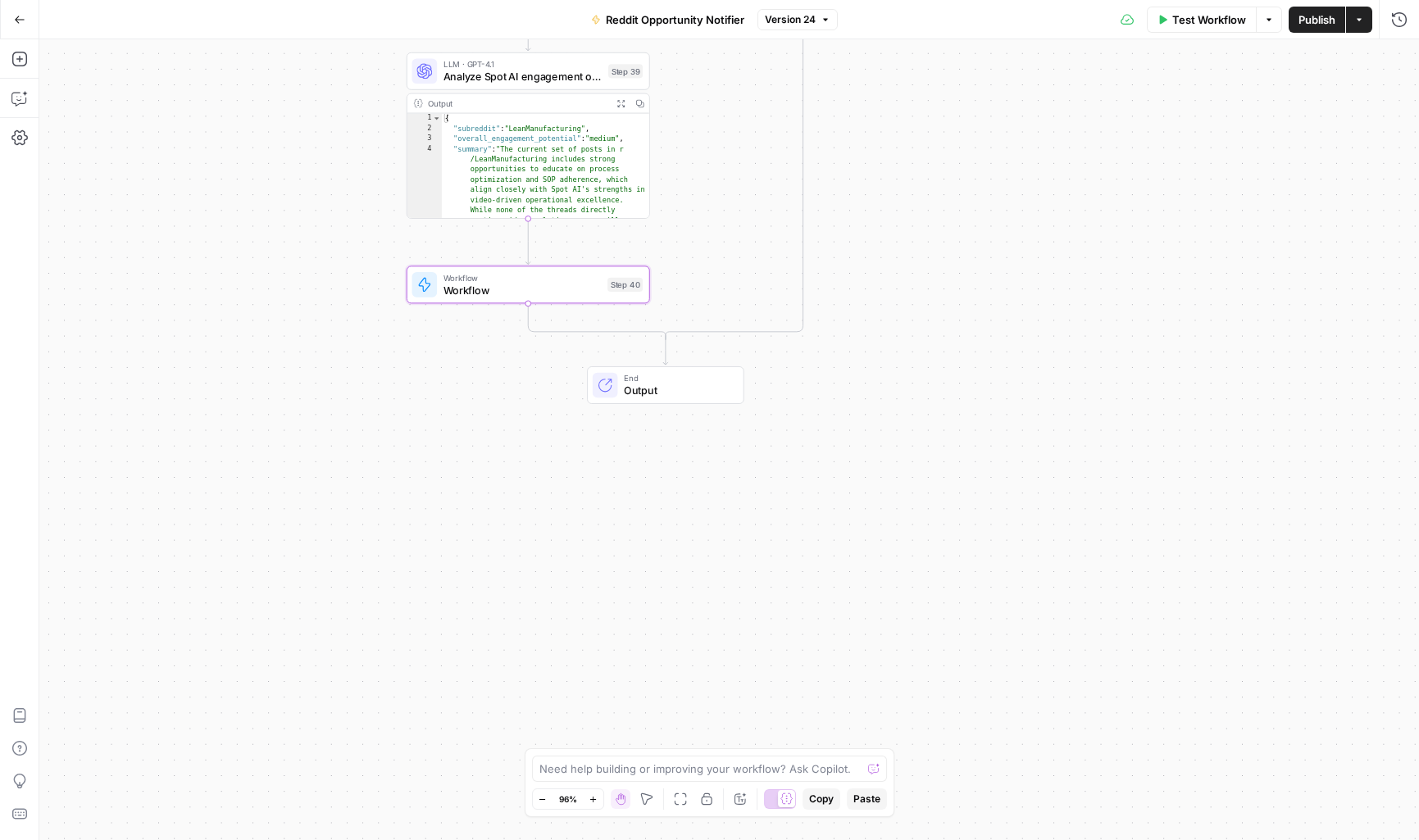
click at [19, 21] on icon "button" at bounding box center [20, 20] width 12 height 12
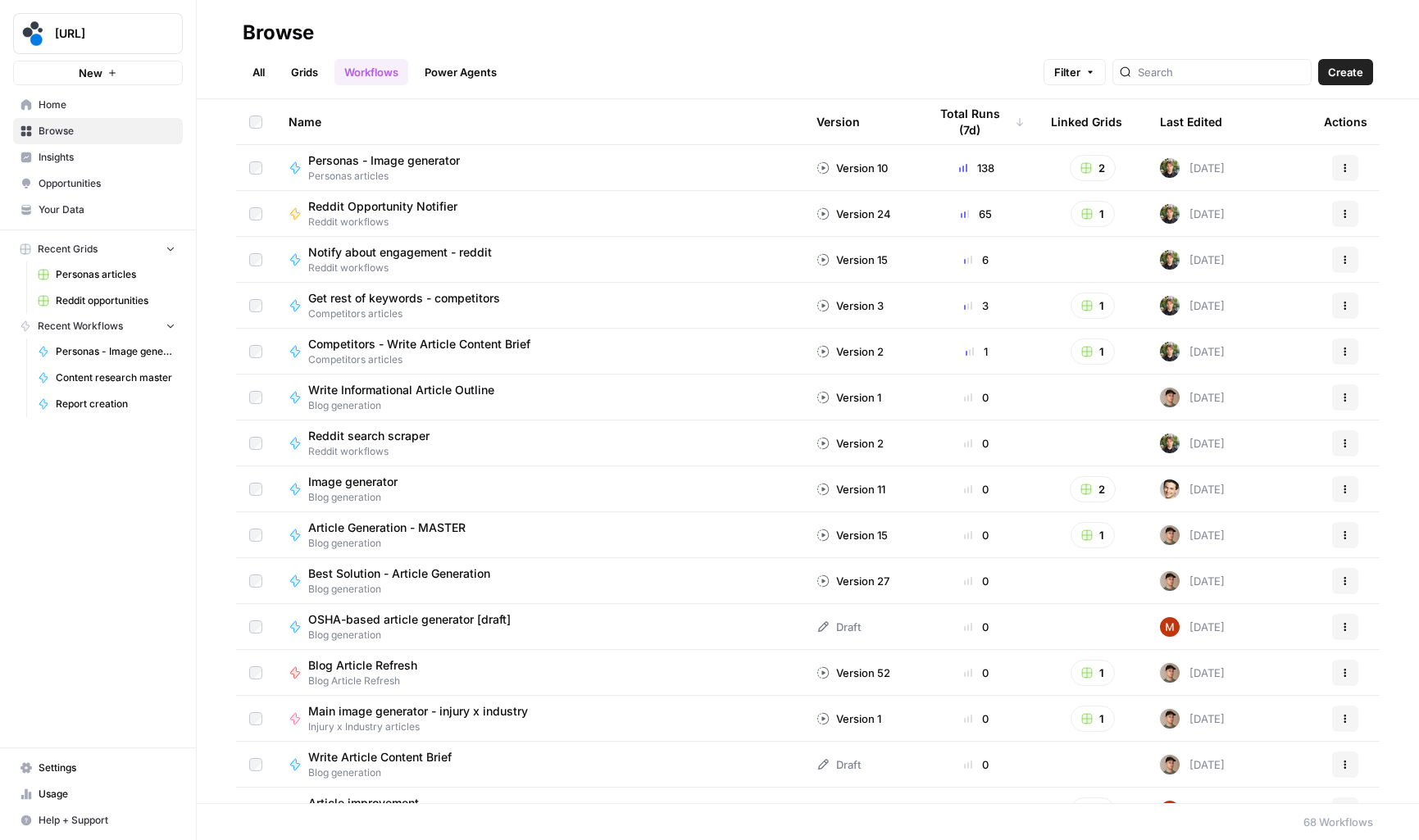
click at [1221, 91] on header "Browse All Grids Workflows Power Agents Filter Create" at bounding box center [808, 49] width 1222 height 99
click at [1217, 76] on input "search" at bounding box center [1220, 72] width 167 height 17
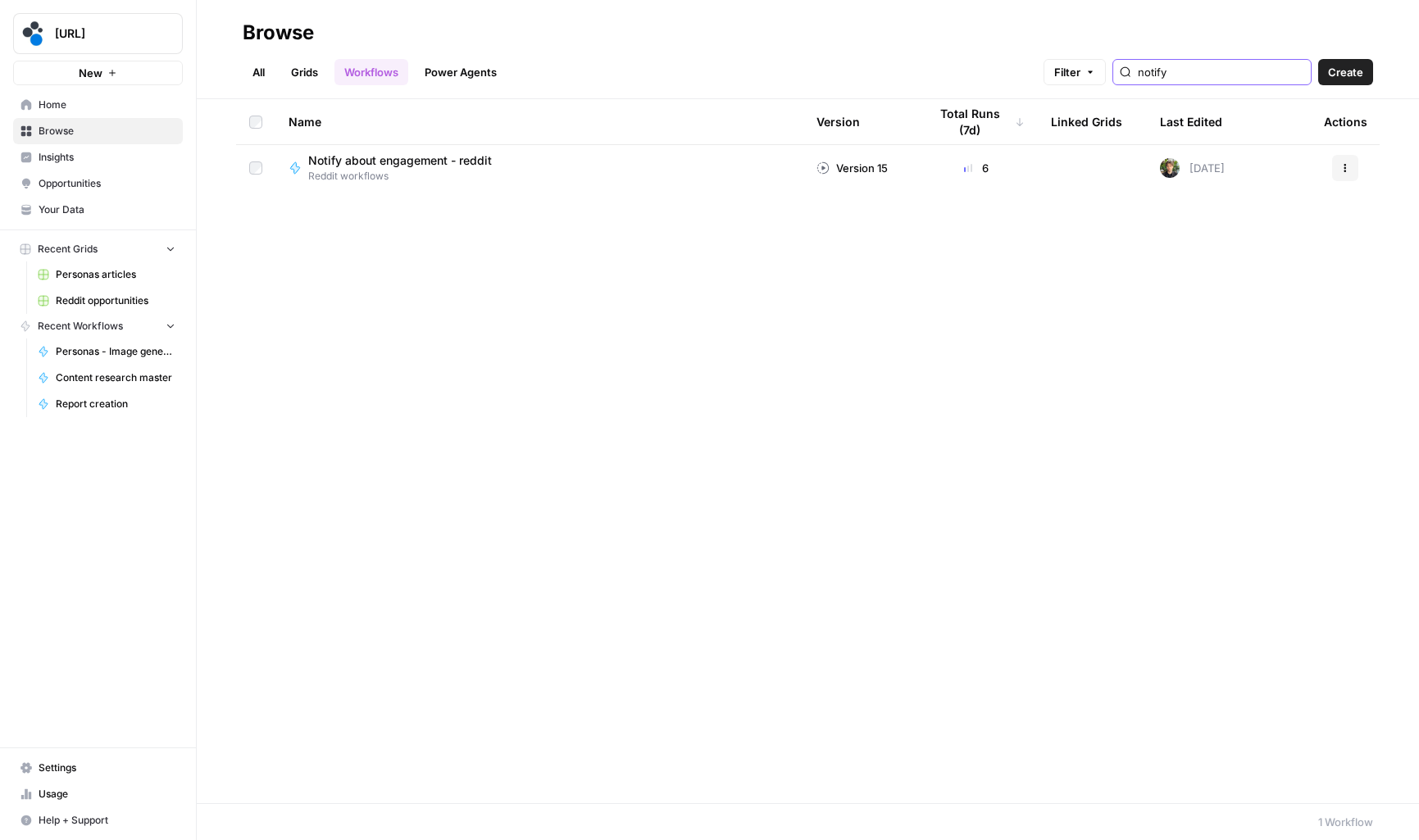
type input "notify"
click at [433, 168] on span "Notify about engagement - reddit" at bounding box center [400, 161] width 183 height 17
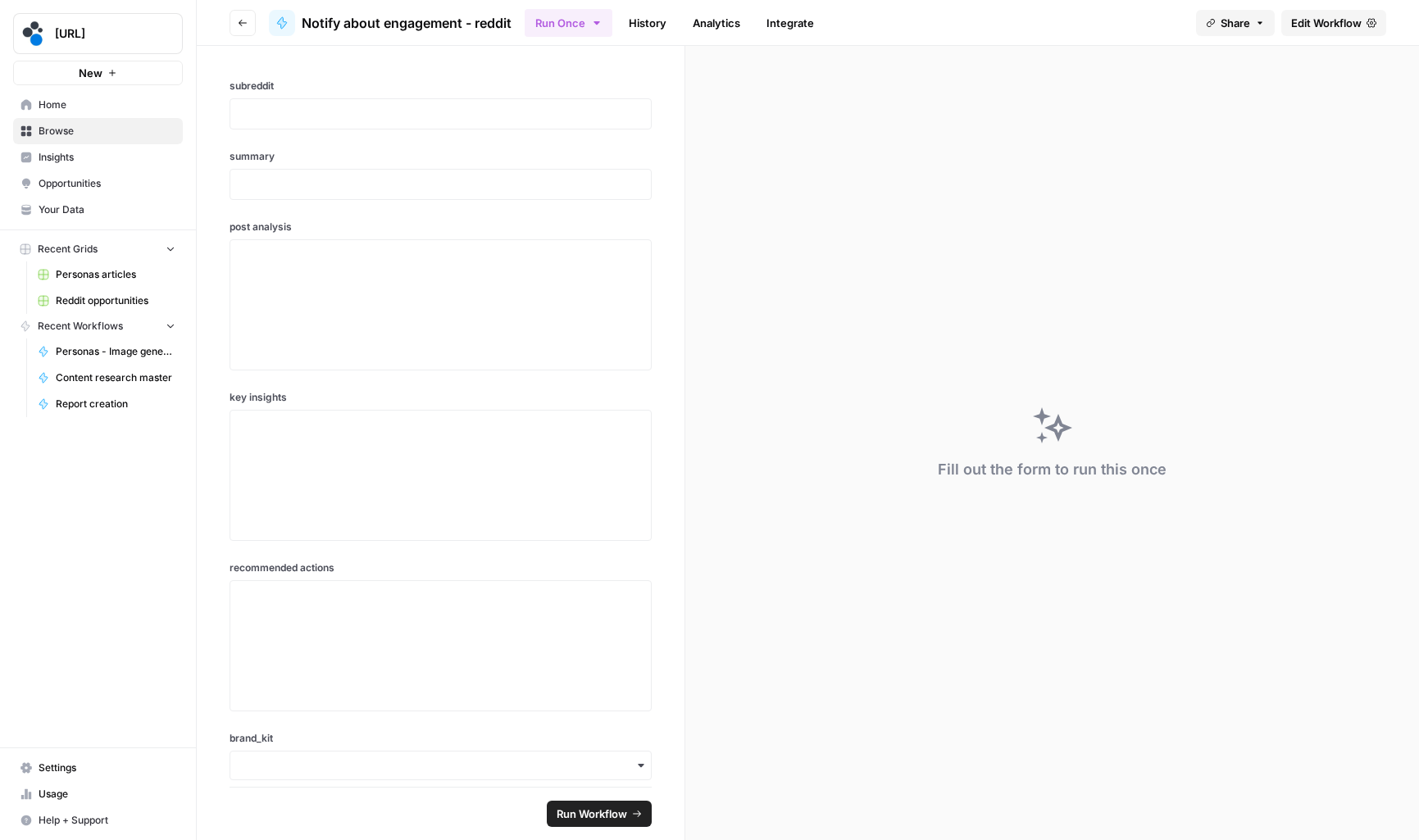
click at [1312, 21] on span "Edit Workflow" at bounding box center [1326, 23] width 70 height 17
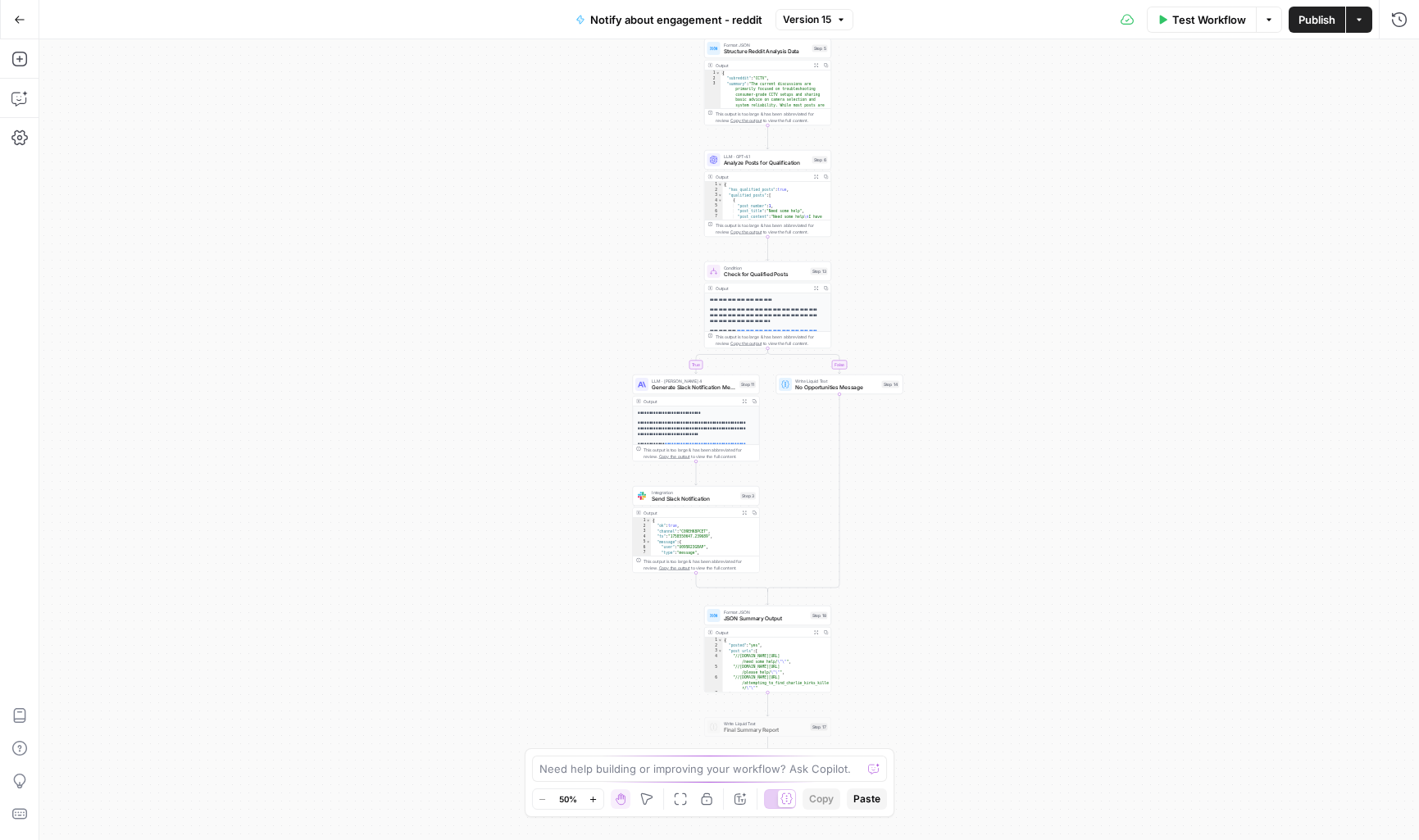
drag, startPoint x: 926, startPoint y: 281, endPoint x: 964, endPoint y: 217, distance: 74.4
click at [964, 217] on div "true false Workflow Set Inputs Inputs Format JSON Structure Reddit Analysis Dat…" at bounding box center [729, 440] width 1380 height 801
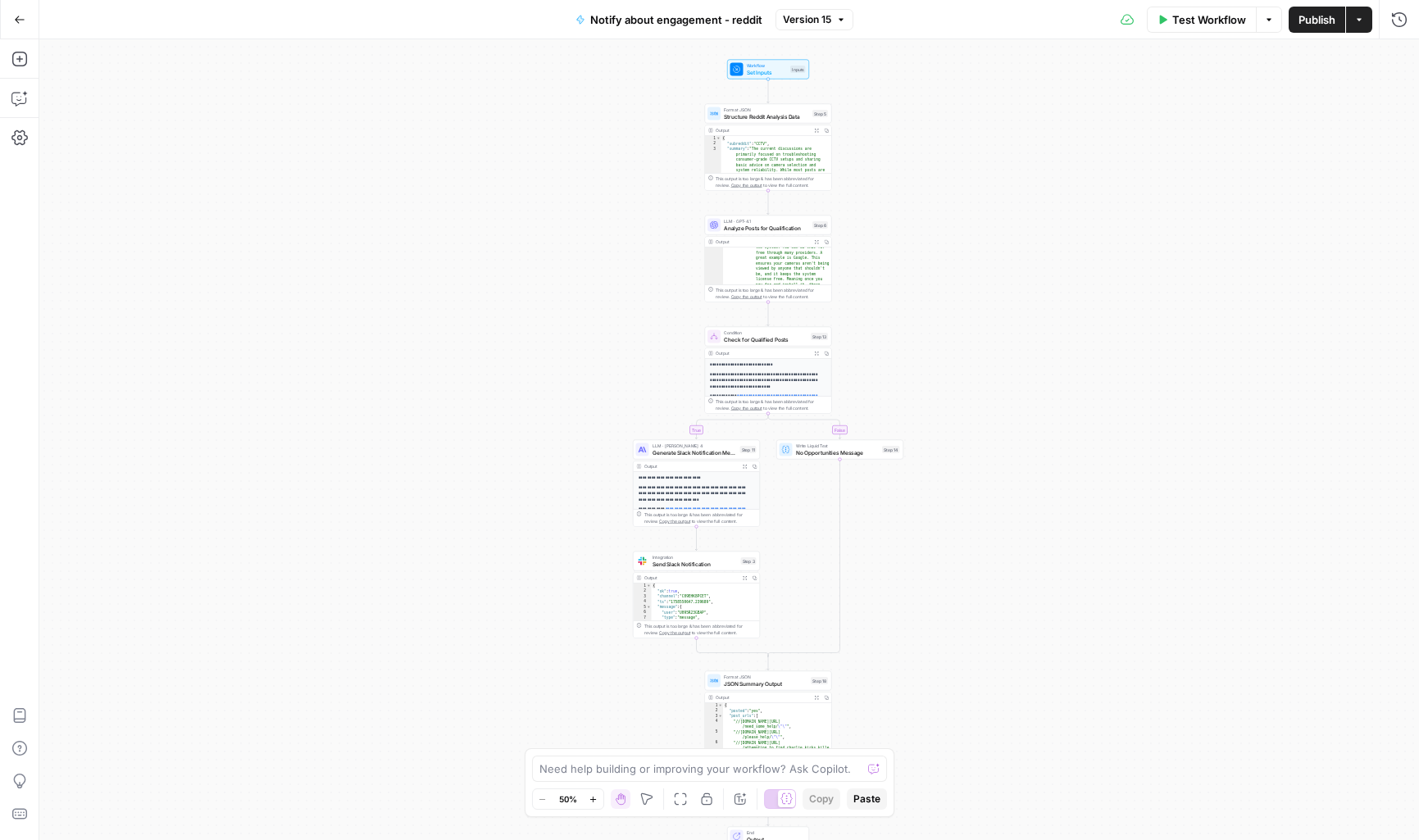
scroll to position [1148, 0]
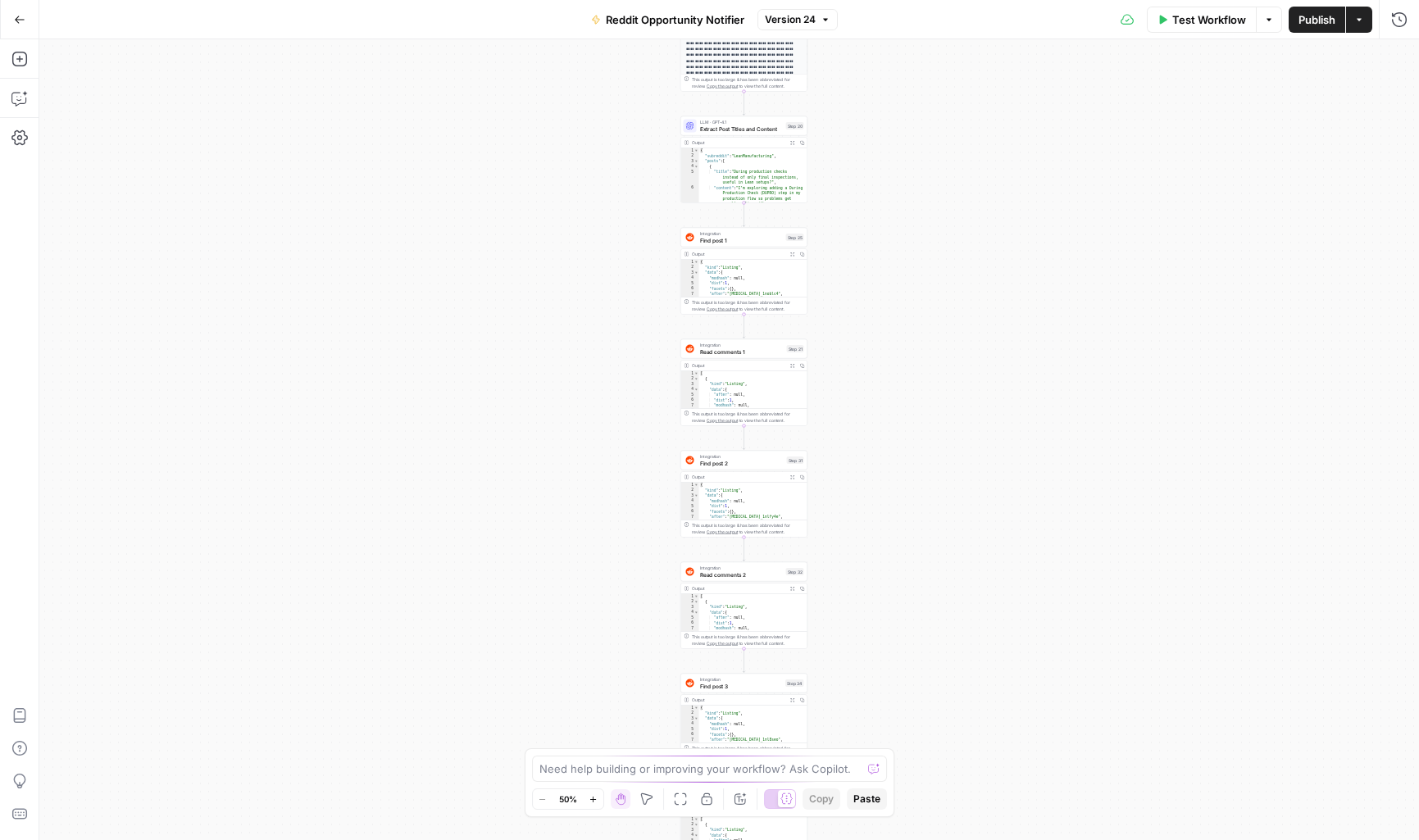
drag, startPoint x: 883, startPoint y: 234, endPoint x: 897, endPoint y: 327, distance: 94.0
click at [898, 548] on div "true false Workflow Set Inputs Inputs Web Page Scrape Scrape Subreddit Posts St…" at bounding box center [729, 440] width 1380 height 801
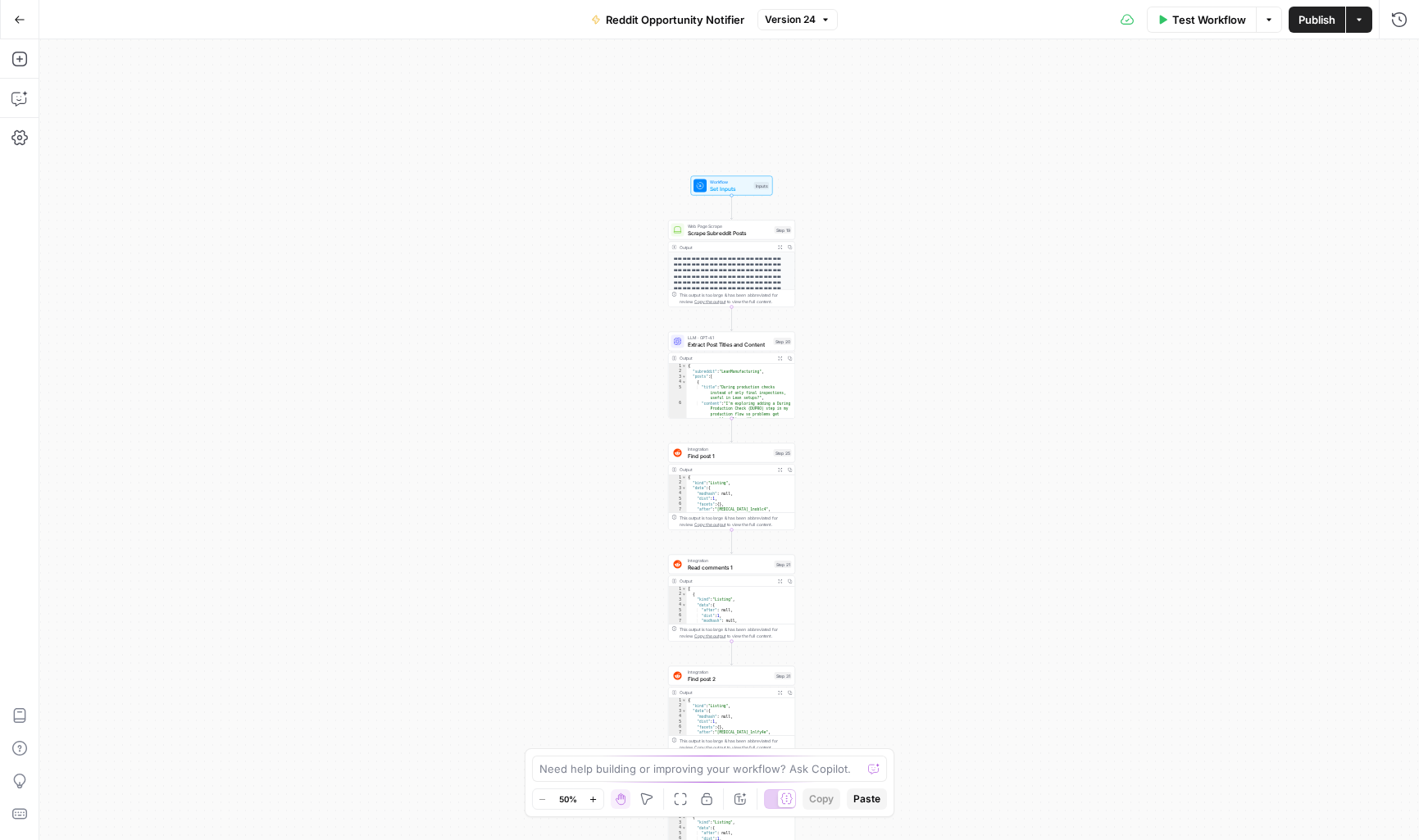
drag, startPoint x: 912, startPoint y: 196, endPoint x: 902, endPoint y: 459, distance: 263.2
click at [902, 459] on div "true false Workflow Set Inputs Inputs Web Page Scrape Scrape Subreddit Posts St…" at bounding box center [729, 440] width 1380 height 801
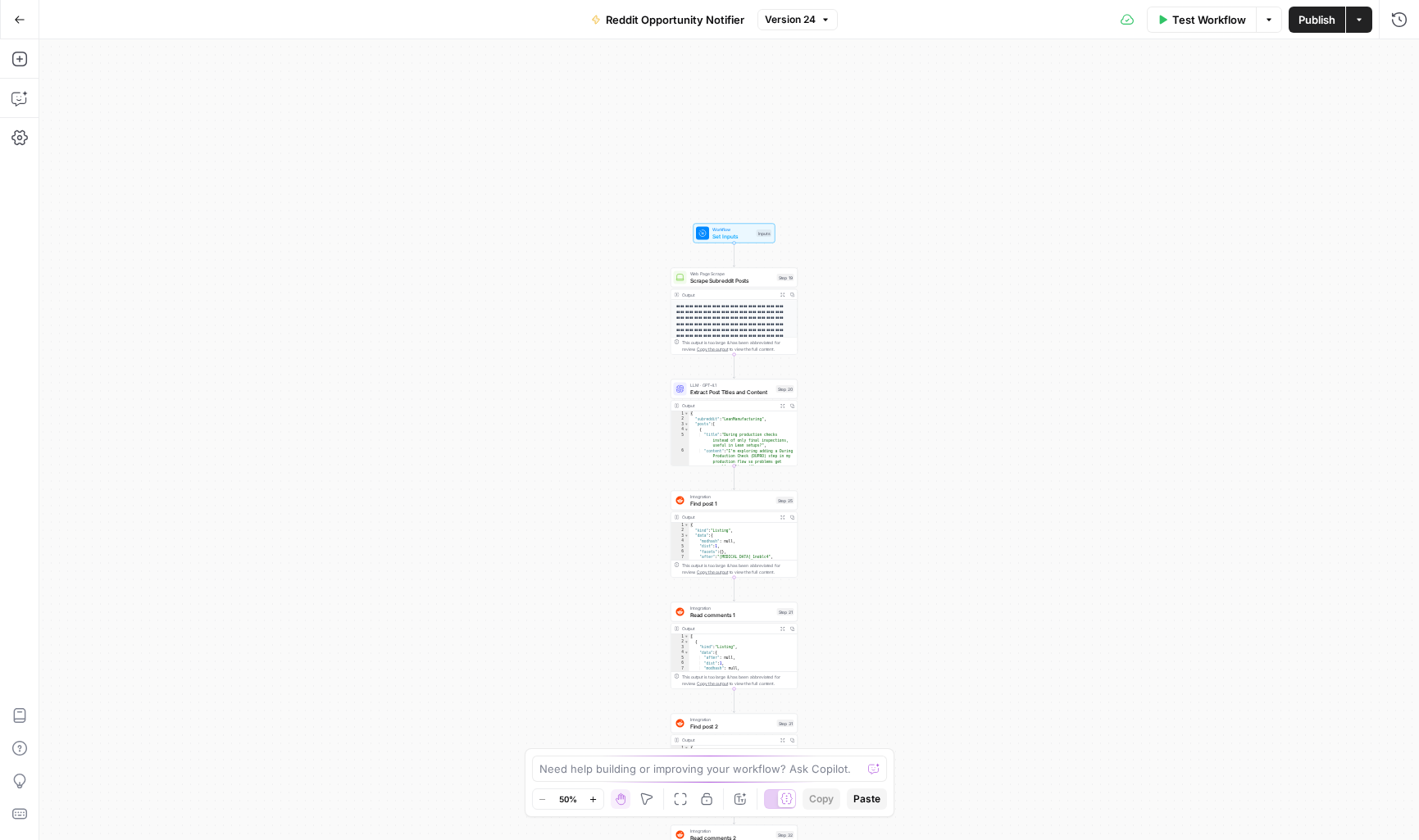
click at [720, 391] on span "Extract Post Titles and Content" at bounding box center [731, 392] width 83 height 8
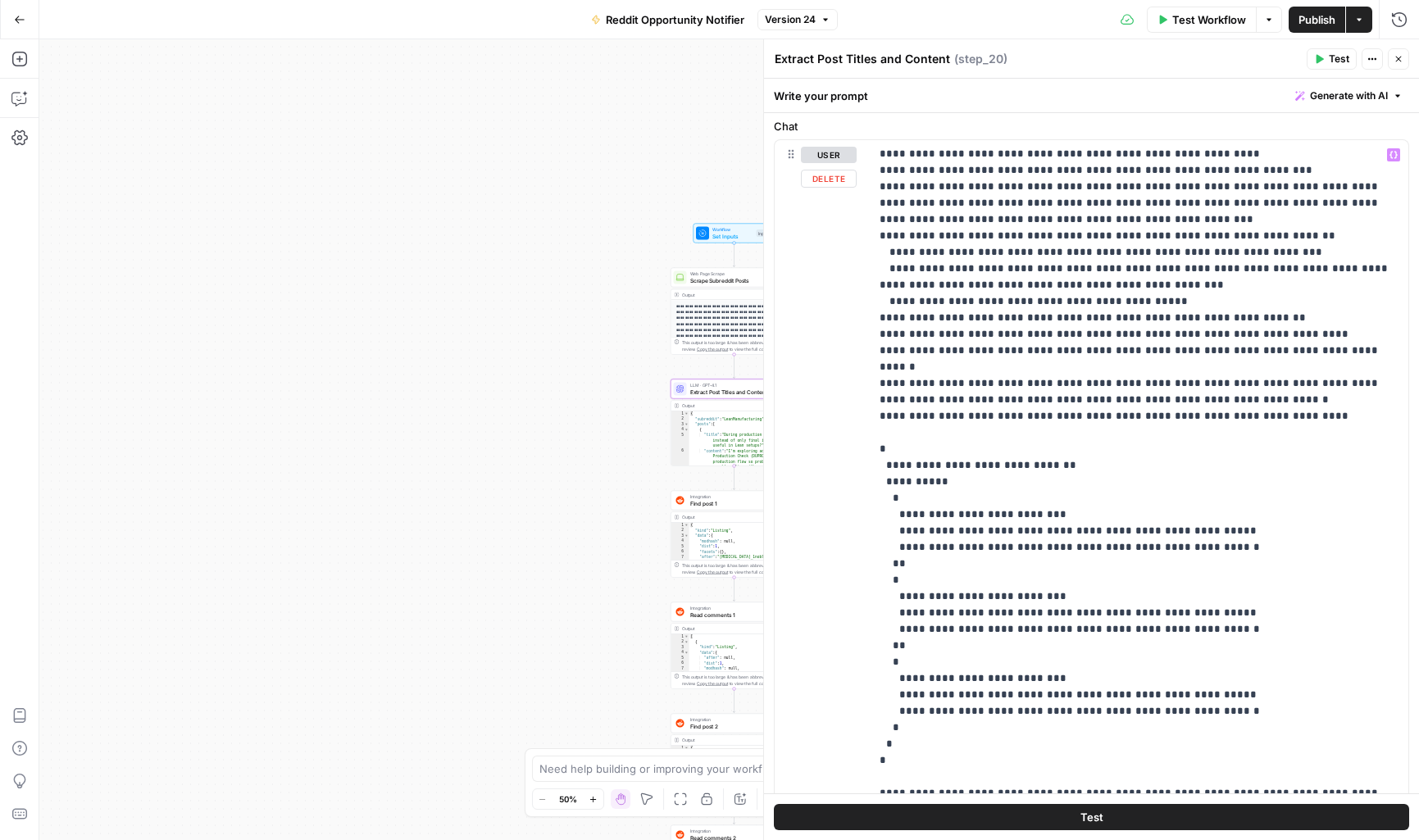
scroll to position [262, 0]
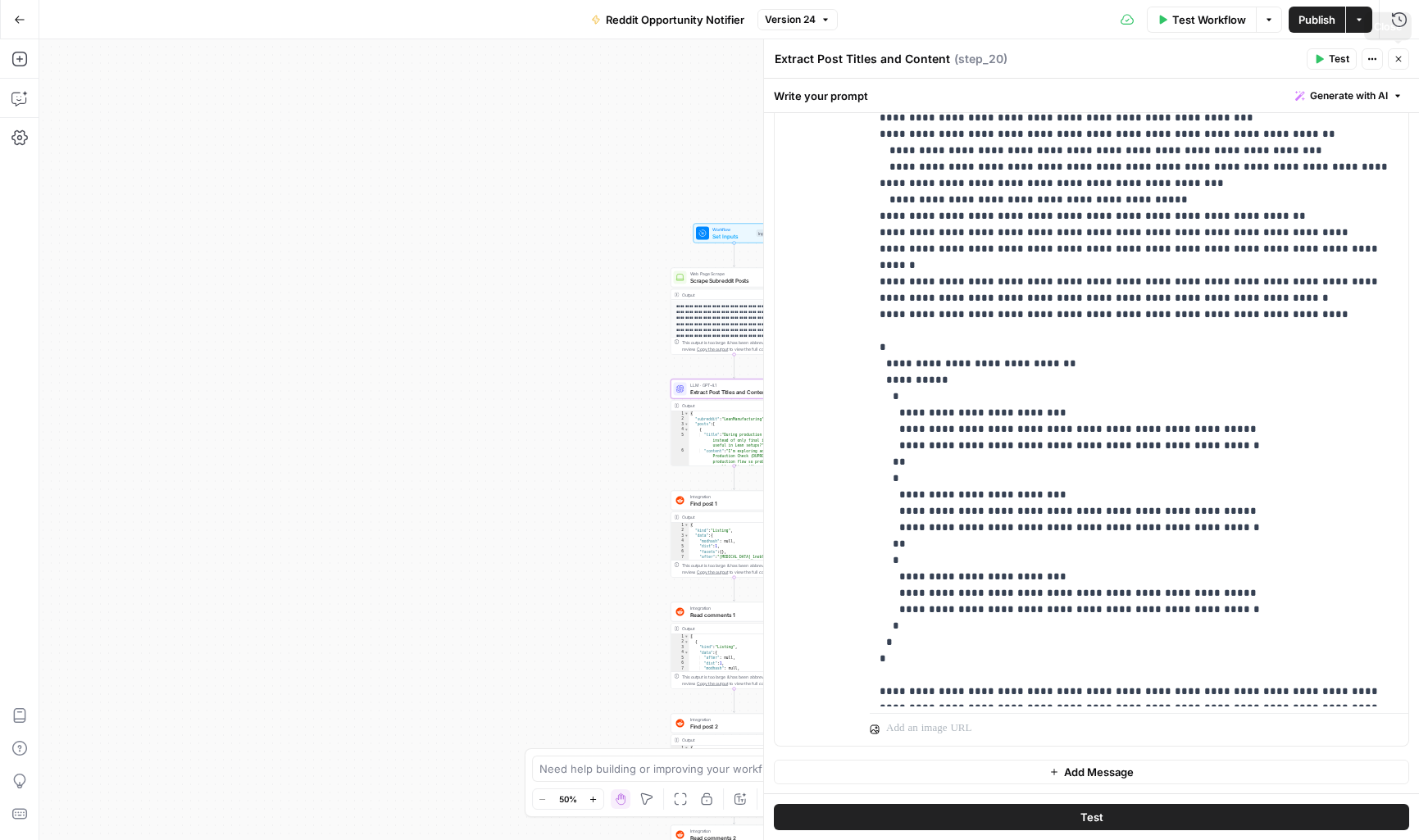
click at [1405, 62] on button "Close" at bounding box center [1398, 59] width 21 height 21
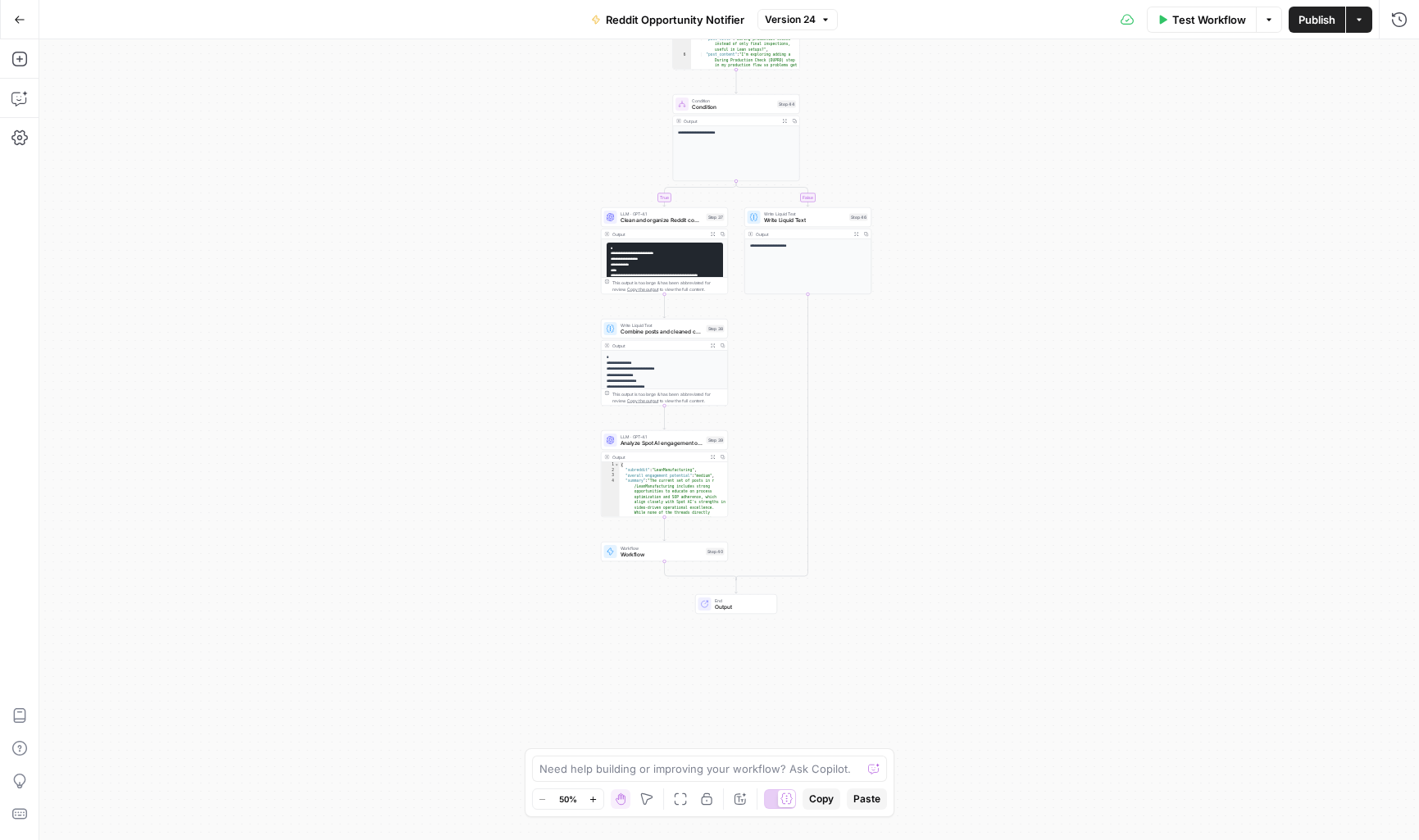
click at [642, 556] on span "Workflow" at bounding box center [662, 555] width 83 height 8
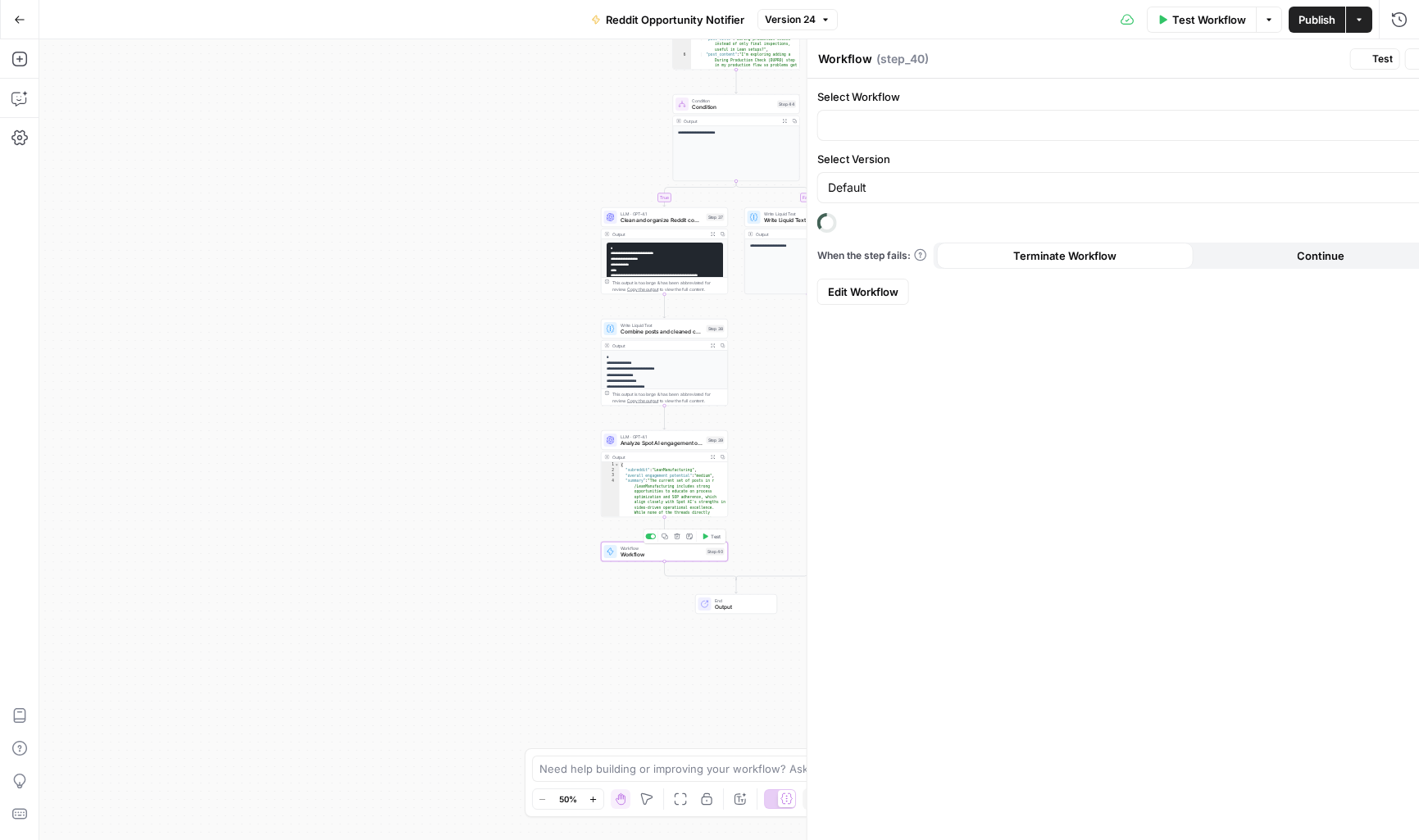
type input "Notify about engagement - reddit"
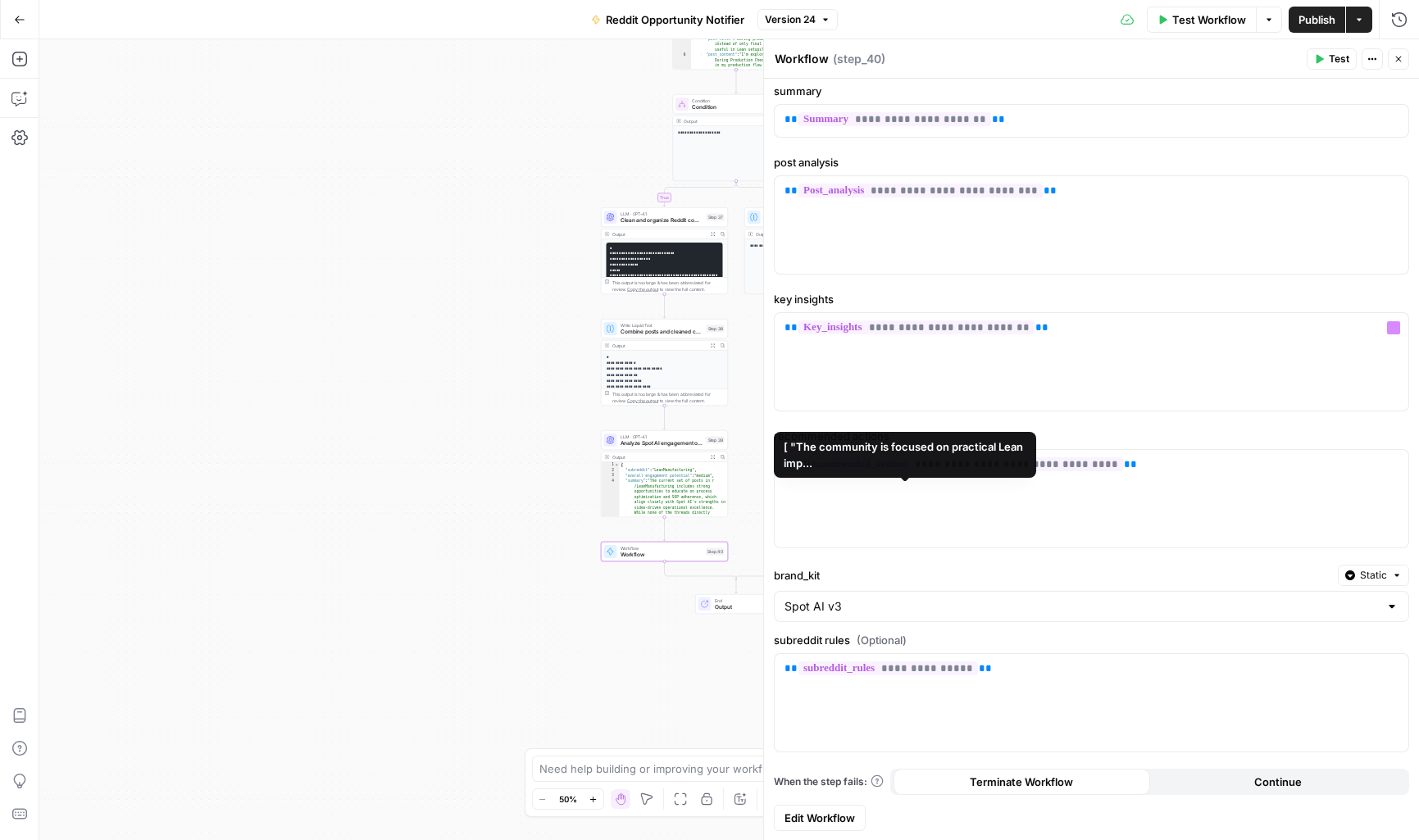
scroll to position [188, 0]
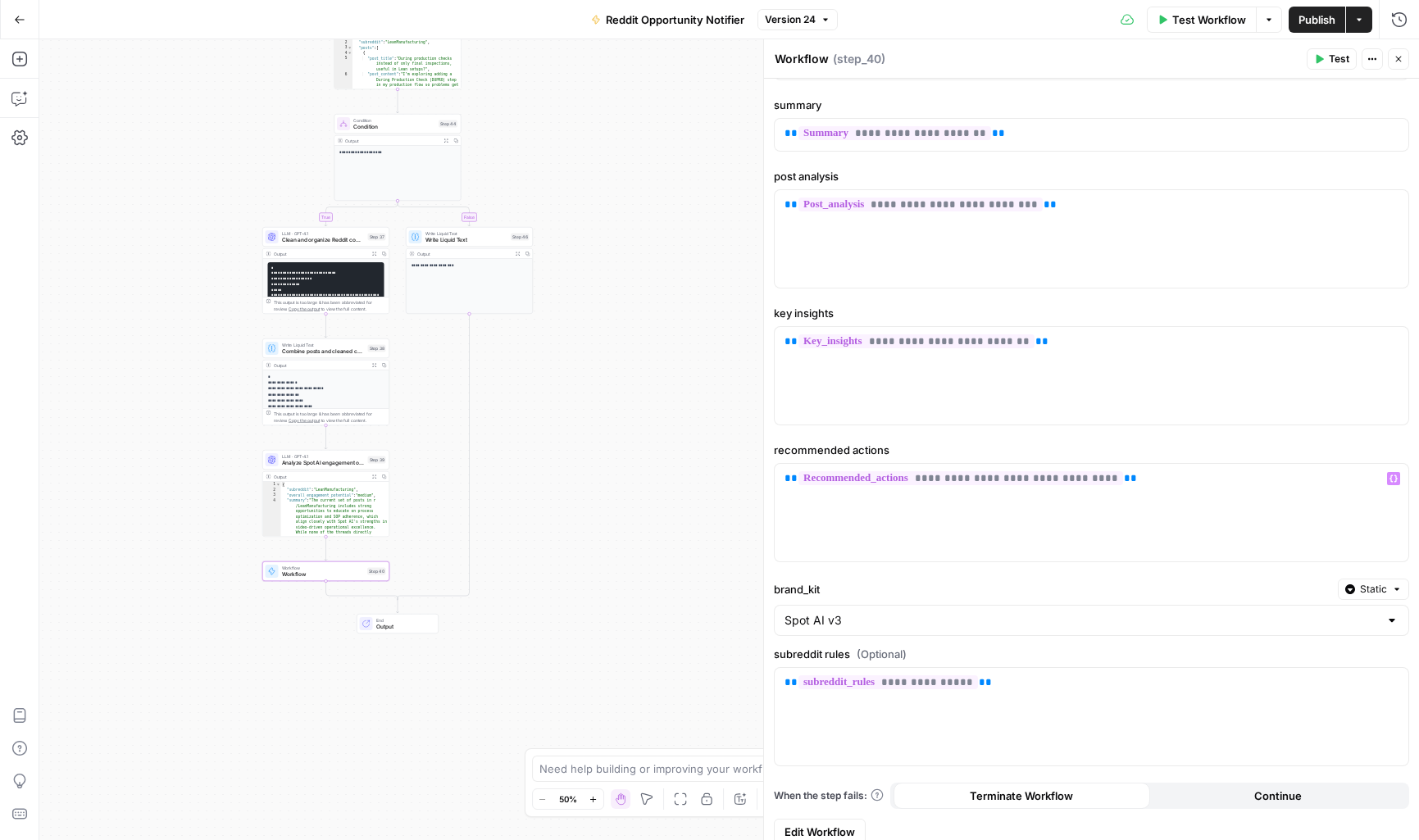
drag, startPoint x: 417, startPoint y: 466, endPoint x: 142, endPoint y: 482, distance: 275.5
click at [142, 482] on div "true false Workflow Set Inputs Inputs Web Page Scrape Scrape Subreddit Posts St…" at bounding box center [729, 440] width 1380 height 801
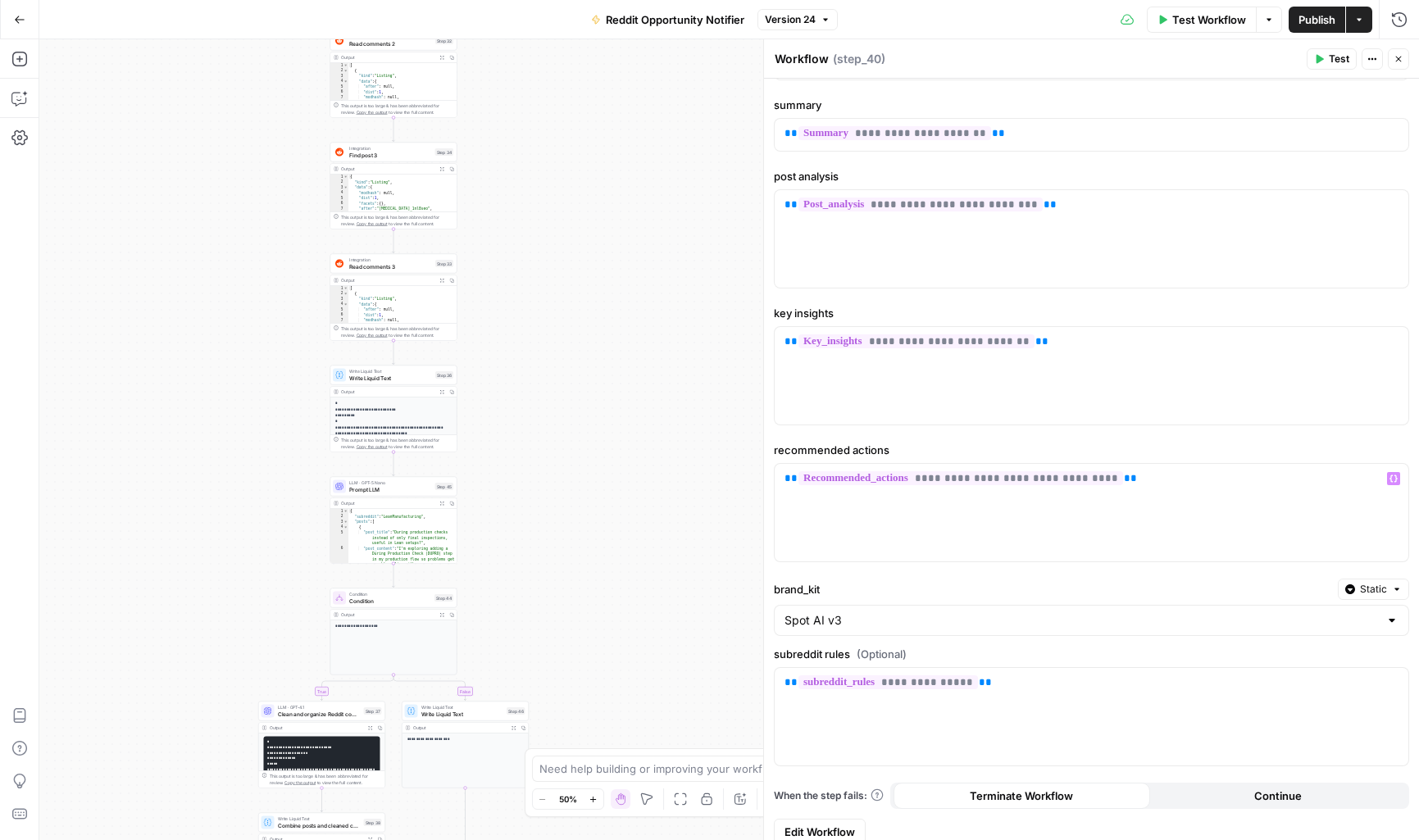
drag, startPoint x: 565, startPoint y: 297, endPoint x: 561, endPoint y: 552, distance: 255.0
click at [561, 552] on div "true false Workflow Set Inputs Inputs Web Page Scrape Scrape Subreddit Posts St…" at bounding box center [729, 440] width 1380 height 801
